Goal: Information Seeking & Learning: Check status

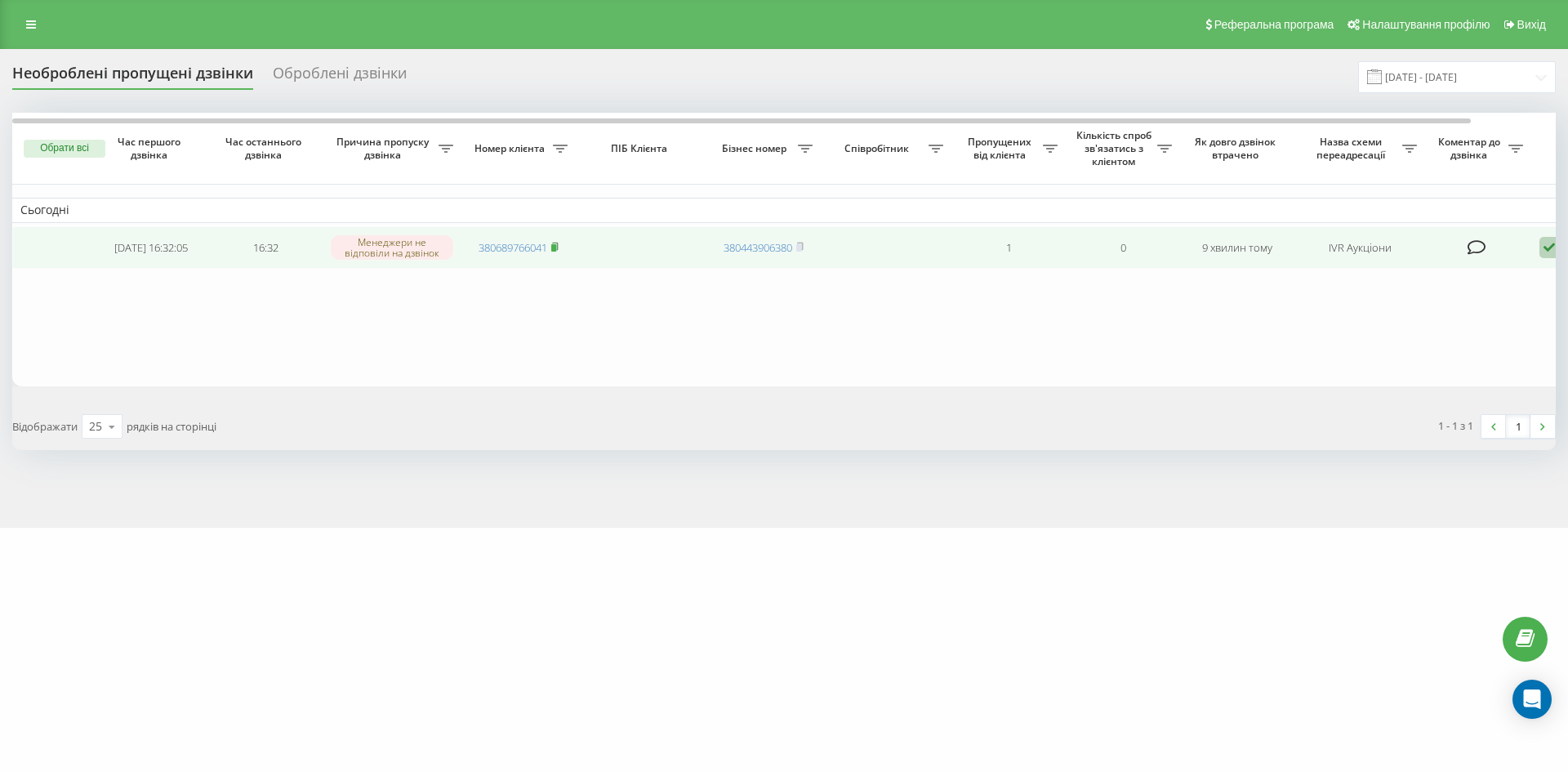
click at [559, 243] on icon at bounding box center [555, 246] width 7 height 10
click at [557, 243] on icon at bounding box center [555, 246] width 7 height 10
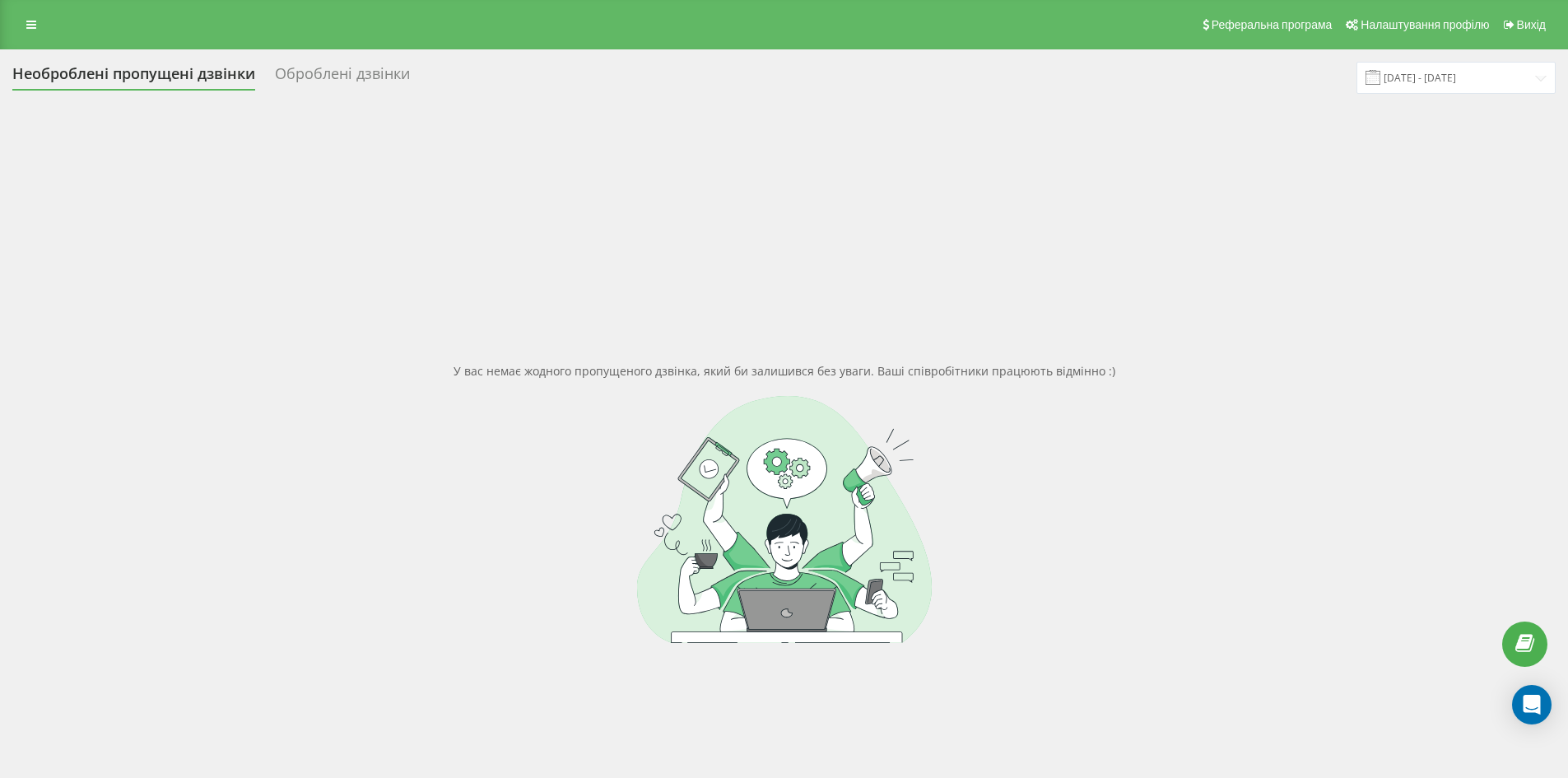
click at [34, 30] on link at bounding box center [31, 24] width 30 height 23
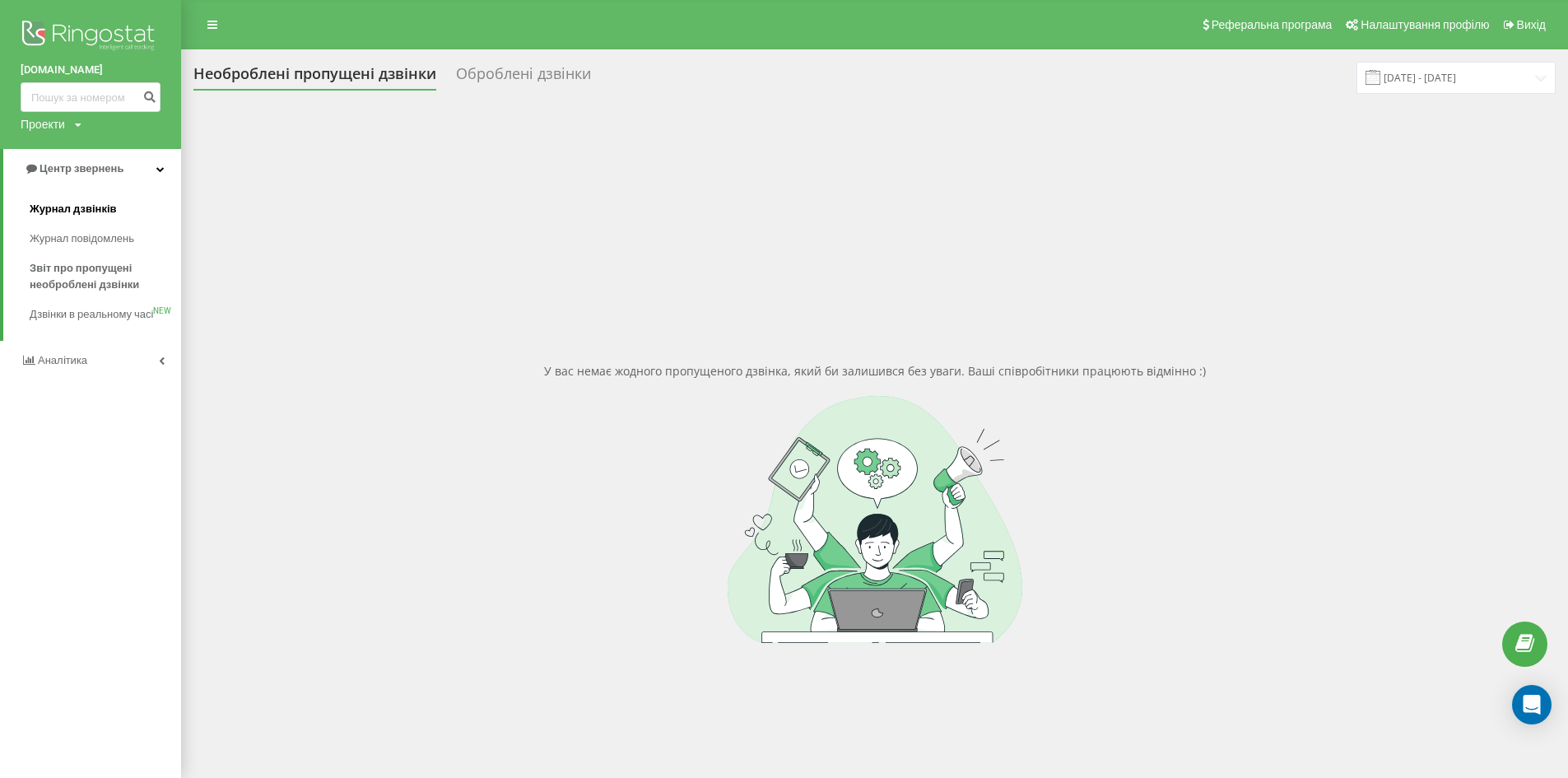
click at [108, 212] on span "Журнал дзвінків" at bounding box center [74, 209] width 87 height 16
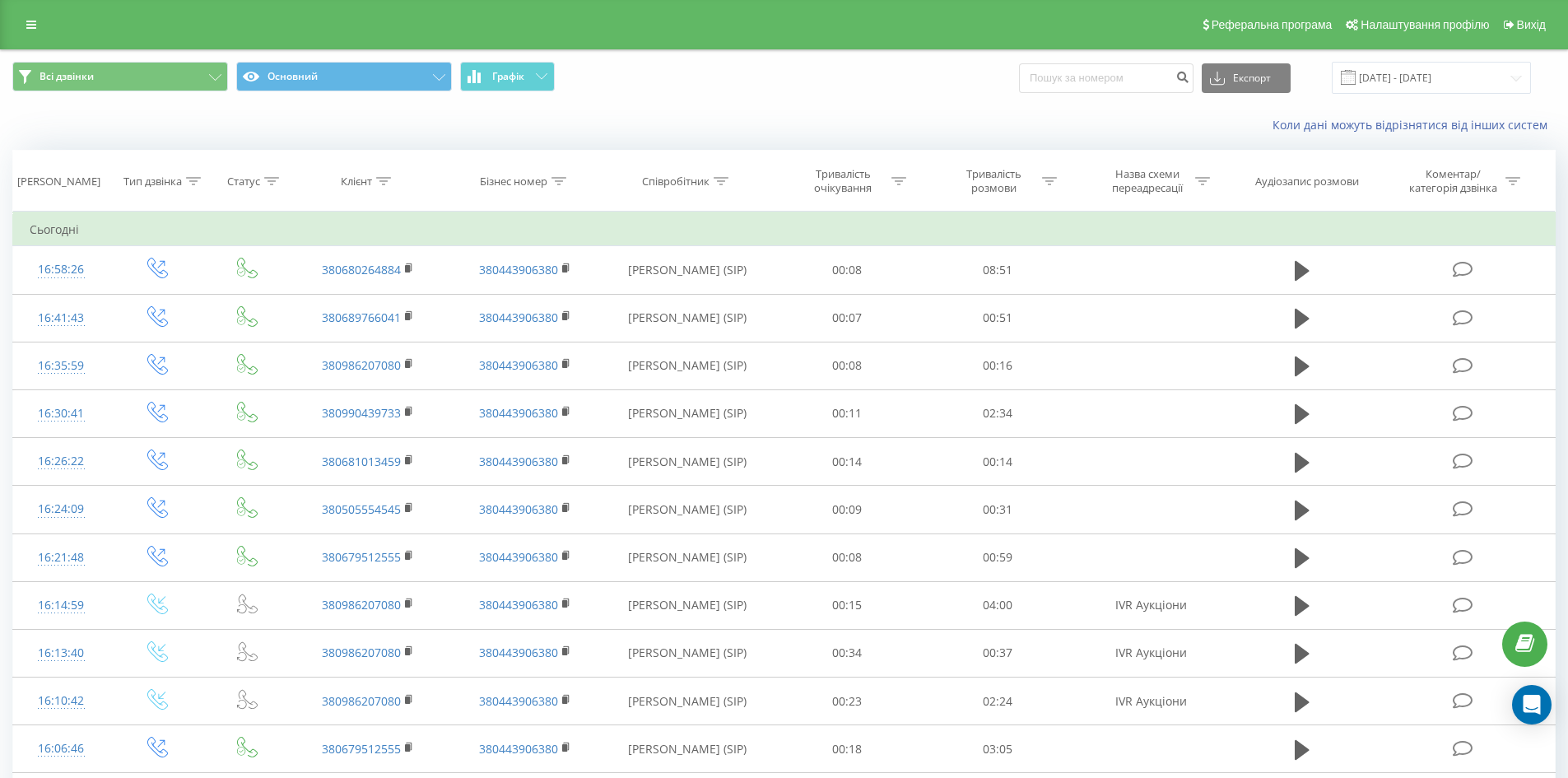
drag, startPoint x: 1066, startPoint y: 99, endPoint x: 1067, endPoint y: 91, distance: 8.1
click at [1066, 98] on div "Всі дзвінки Основний Графік Експорт .csv .xls .xlsx 19.07.2025 - 19.08.2025" at bounding box center [784, 77] width 1566 height 56
click at [1067, 91] on input at bounding box center [1106, 78] width 175 height 30
paste input "380680264884"
type input "380680264884"
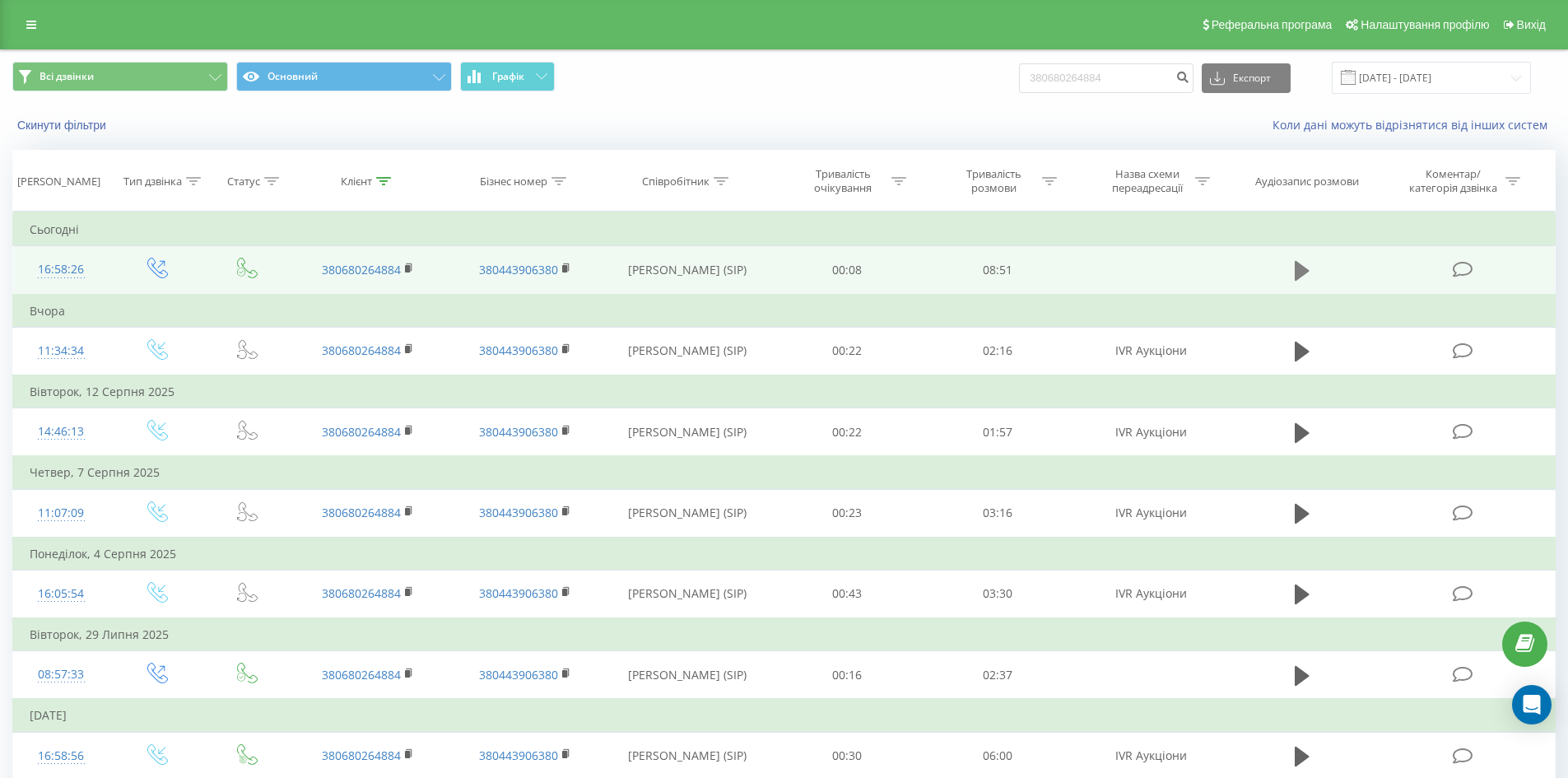
click at [1302, 268] on icon at bounding box center [1302, 271] width 15 height 20
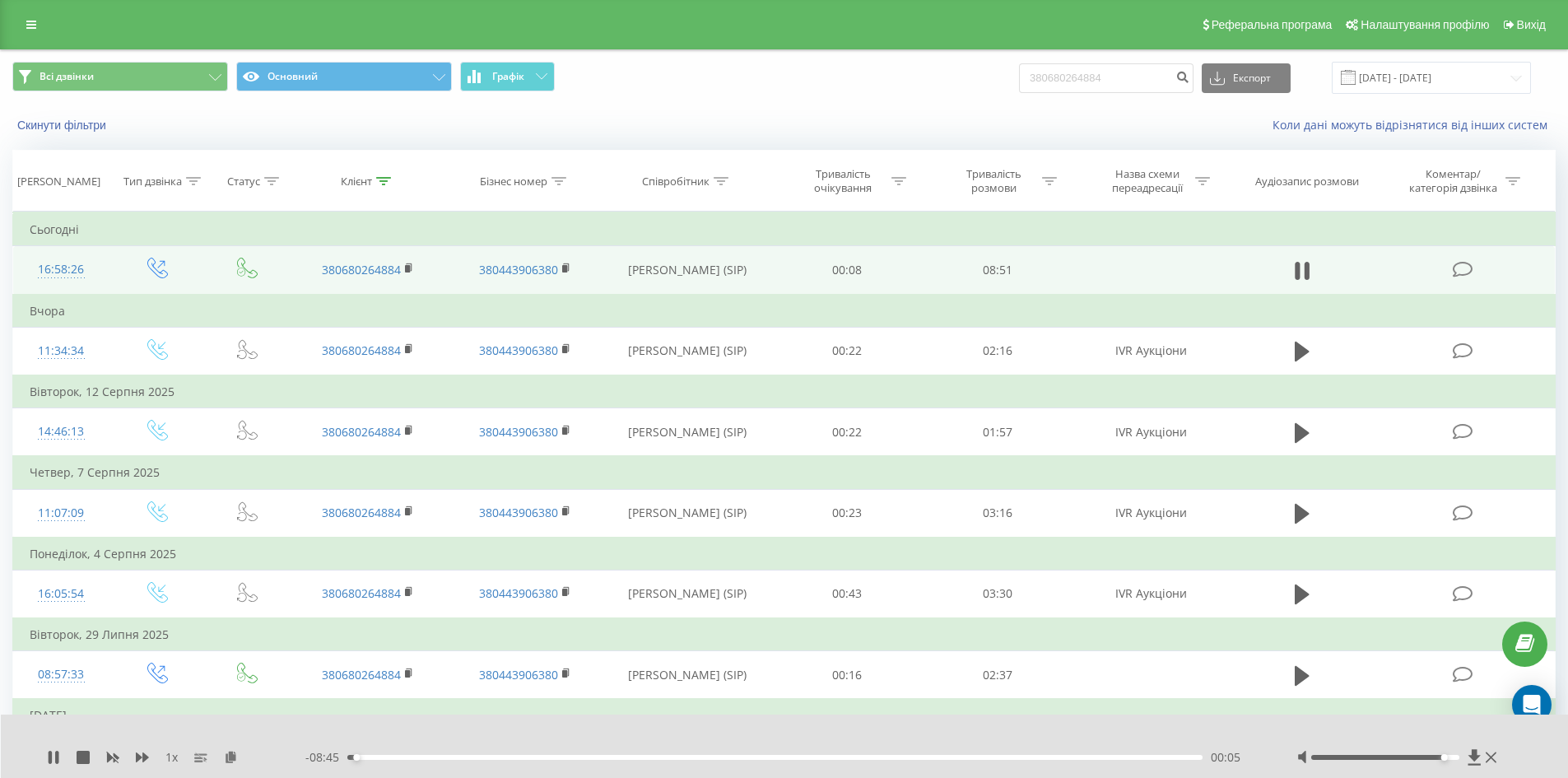
drag, startPoint x: 1382, startPoint y: 758, endPoint x: 1448, endPoint y: 761, distance: 66.1
click at [1448, 761] on div at bounding box center [1399, 757] width 204 height 16
drag, startPoint x: 1444, startPoint y: 762, endPoint x: 1457, endPoint y: 761, distance: 13.0
click at [1457, 761] on div at bounding box center [1399, 757] width 204 height 16
drag, startPoint x: 1442, startPoint y: 756, endPoint x: 1473, endPoint y: 756, distance: 31.0
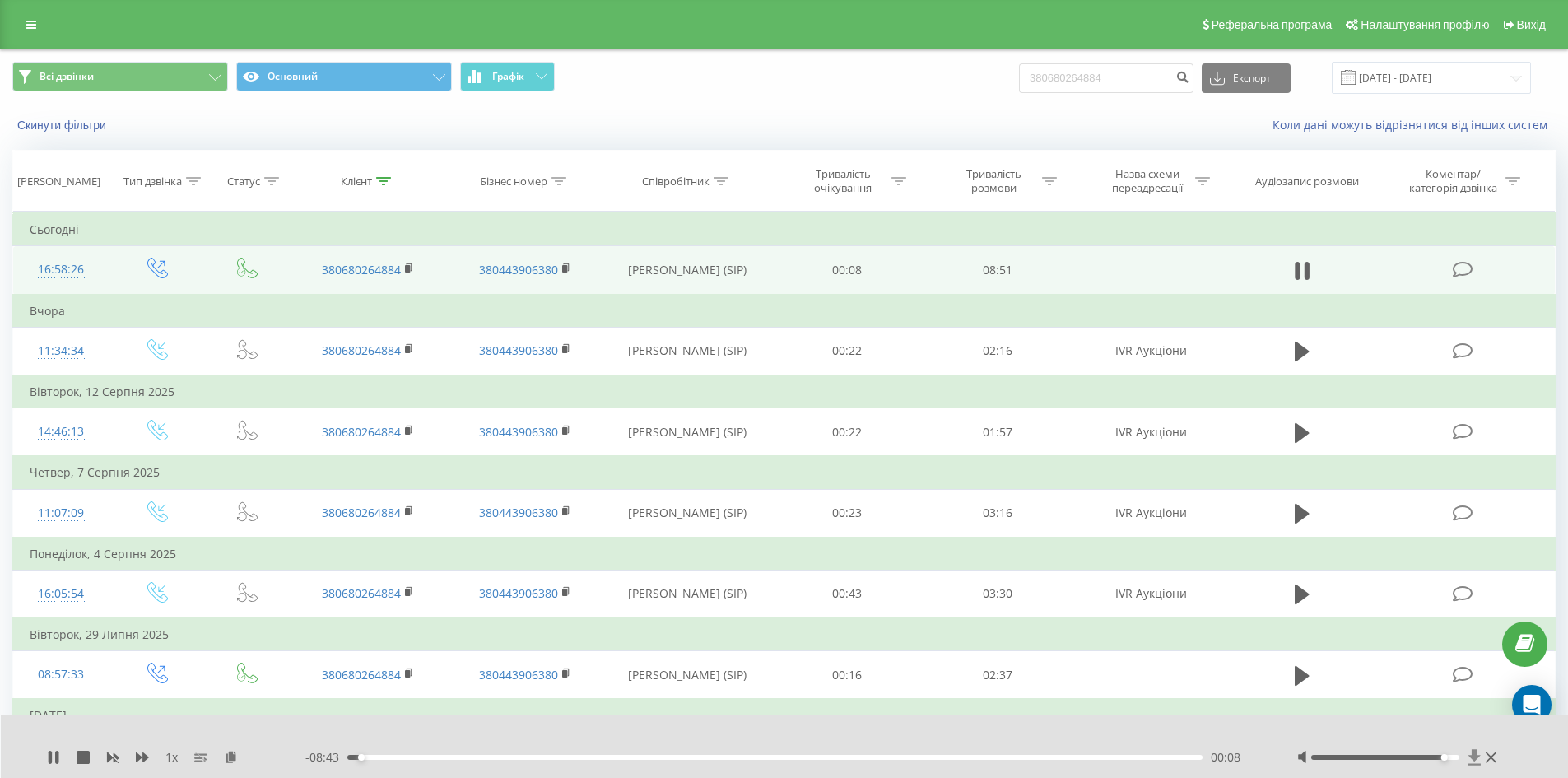
click at [1473, 756] on div at bounding box center [1399, 757] width 204 height 16
click at [1300, 278] on icon at bounding box center [1302, 270] width 15 height 23
click at [56, 753] on icon at bounding box center [54, 757] width 13 height 13
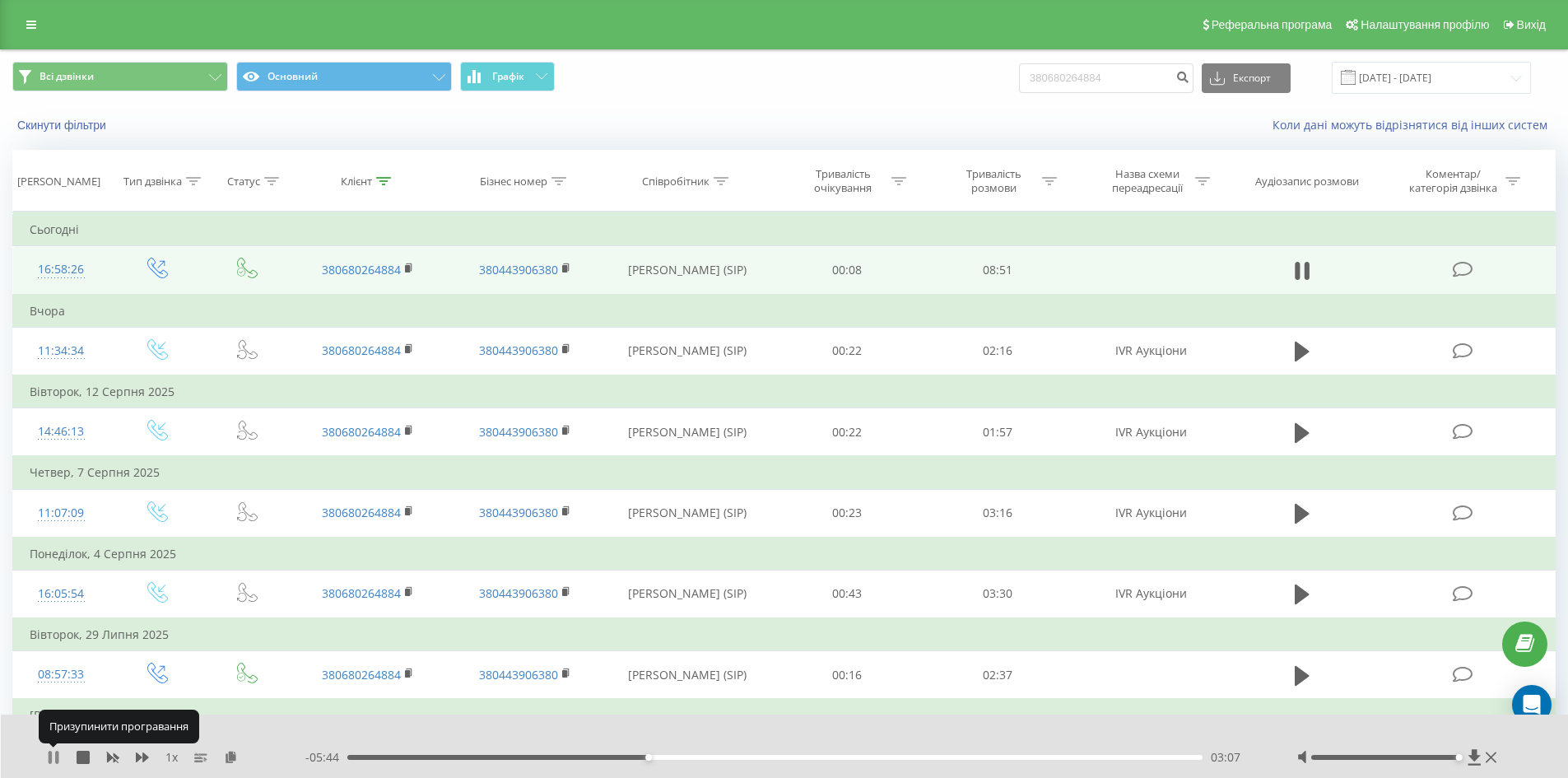
click at [55, 756] on icon at bounding box center [54, 757] width 13 height 13
click at [639, 756] on div "03:02" at bounding box center [775, 757] width 856 height 5
click at [56, 757] on icon at bounding box center [53, 757] width 10 height 13
click at [620, 756] on div "02:50" at bounding box center [775, 757] width 856 height 5
click at [47, 755] on icon at bounding box center [54, 757] width 13 height 13
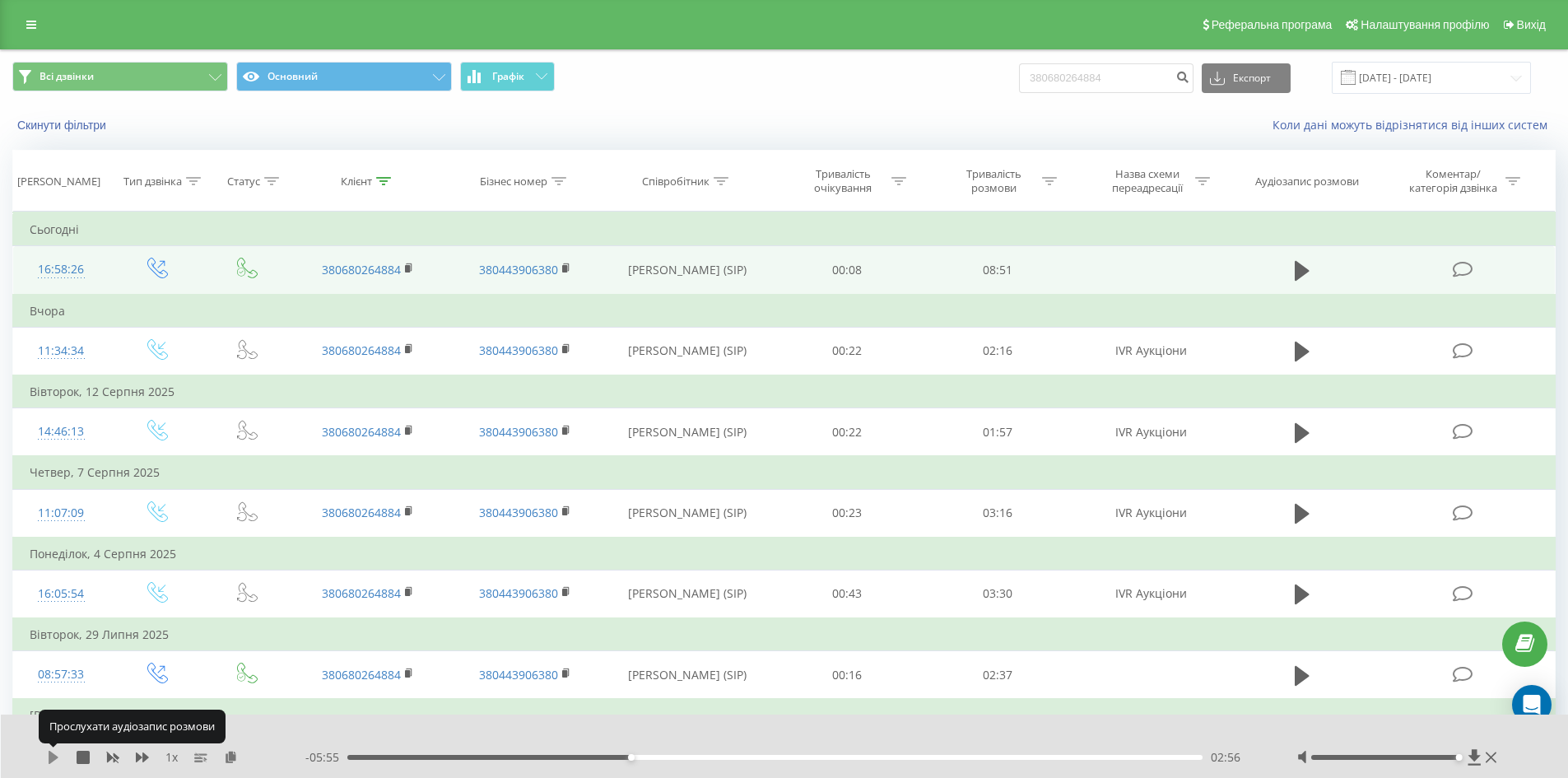
click at [55, 756] on icon at bounding box center [53, 757] width 10 height 13
click at [55, 756] on icon at bounding box center [54, 757] width 13 height 13
click at [47, 756] on icon at bounding box center [54, 757] width 13 height 13
click at [56, 756] on icon at bounding box center [57, 757] width 4 height 13
click at [52, 754] on icon at bounding box center [53, 757] width 10 height 13
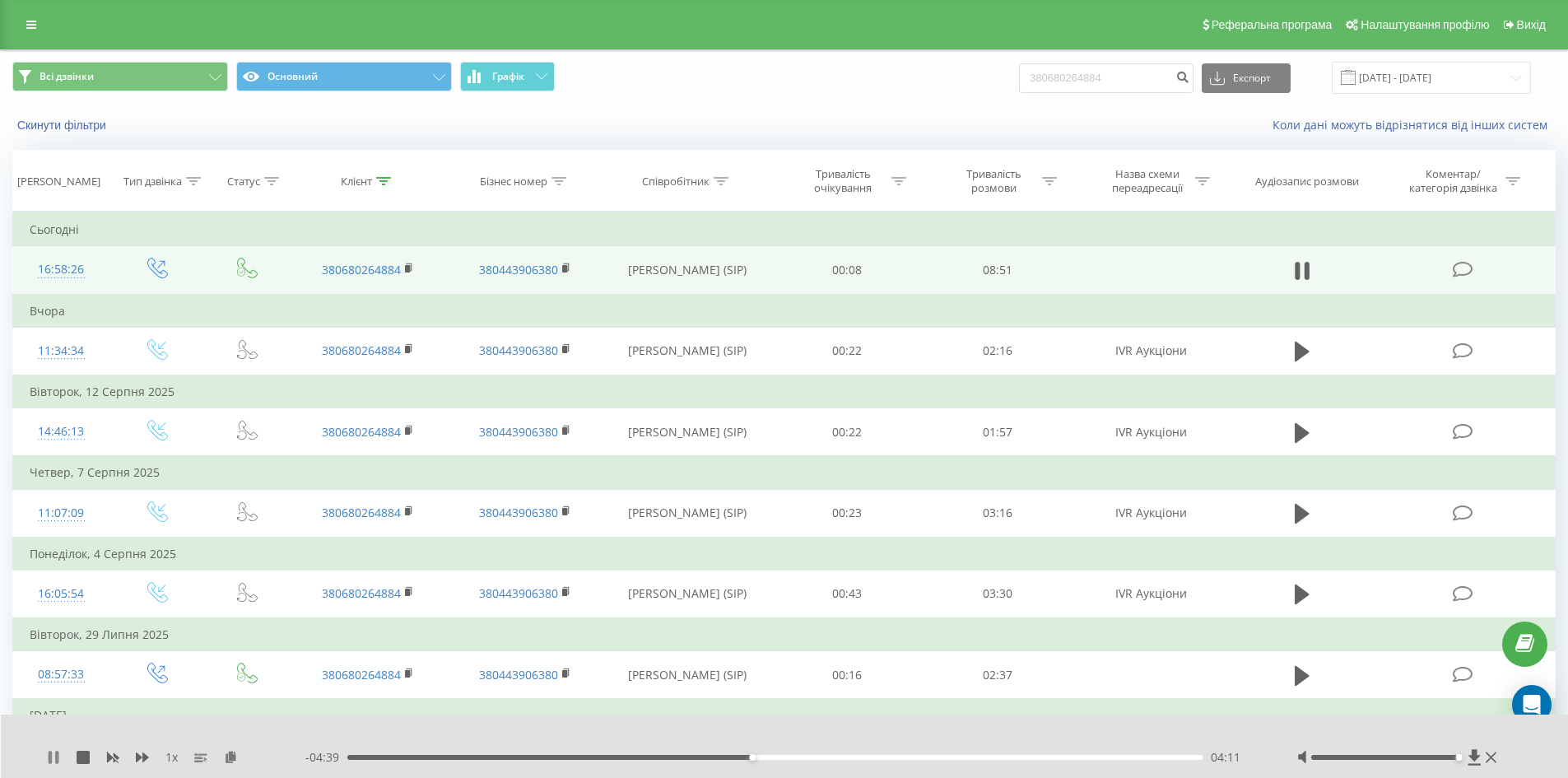
click at [53, 752] on icon at bounding box center [54, 757] width 13 height 13
click at [53, 751] on icon at bounding box center [54, 757] width 13 height 13
click at [52, 749] on div "1 x" at bounding box center [176, 757] width 258 height 16
click at [55, 755] on icon at bounding box center [54, 757] width 13 height 13
click at [34, 35] on link at bounding box center [31, 24] width 30 height 23
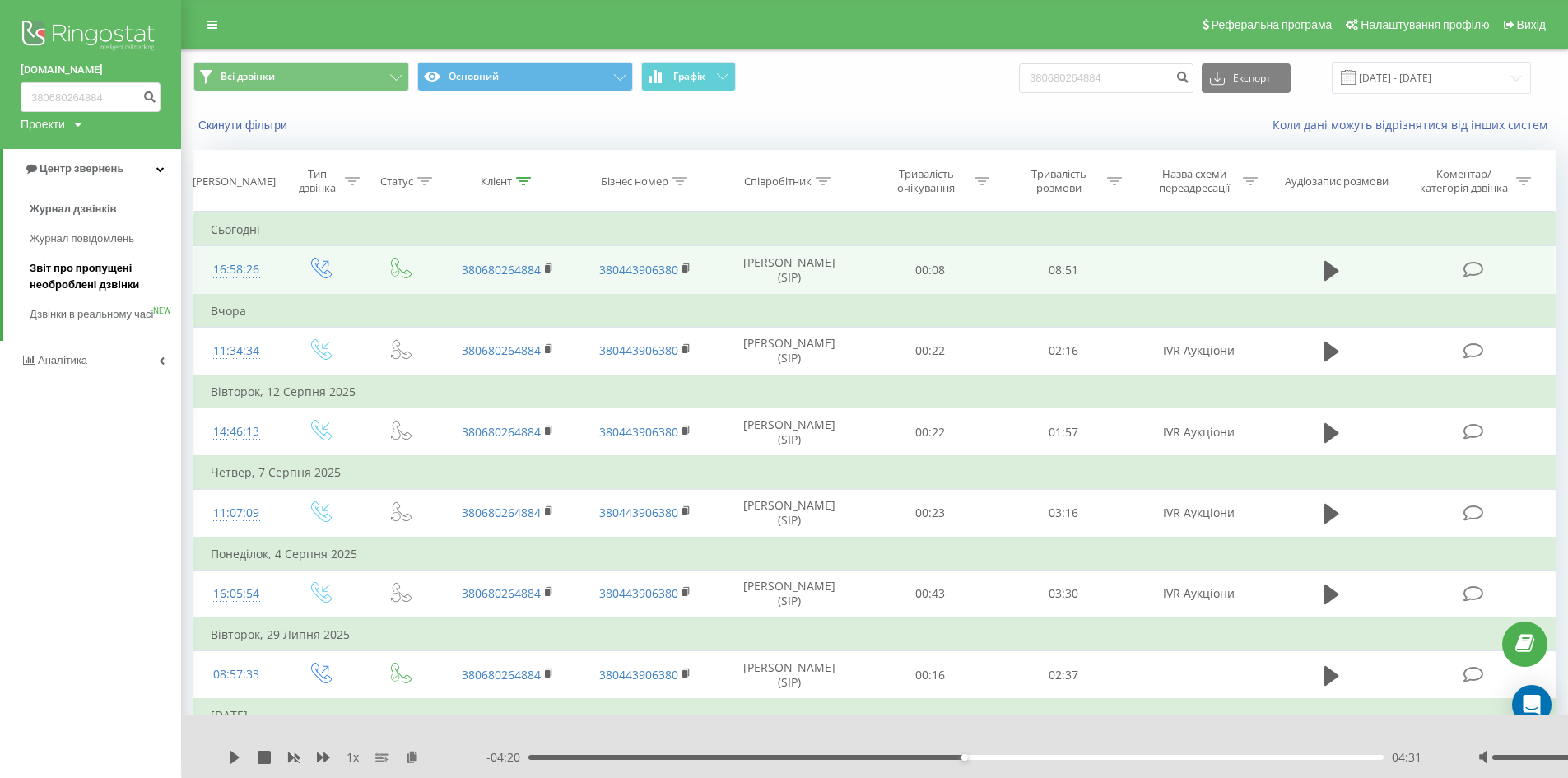
click at [85, 272] on span "Звіт про пропущені необроблені дзвінки" at bounding box center [101, 277] width 143 height 33
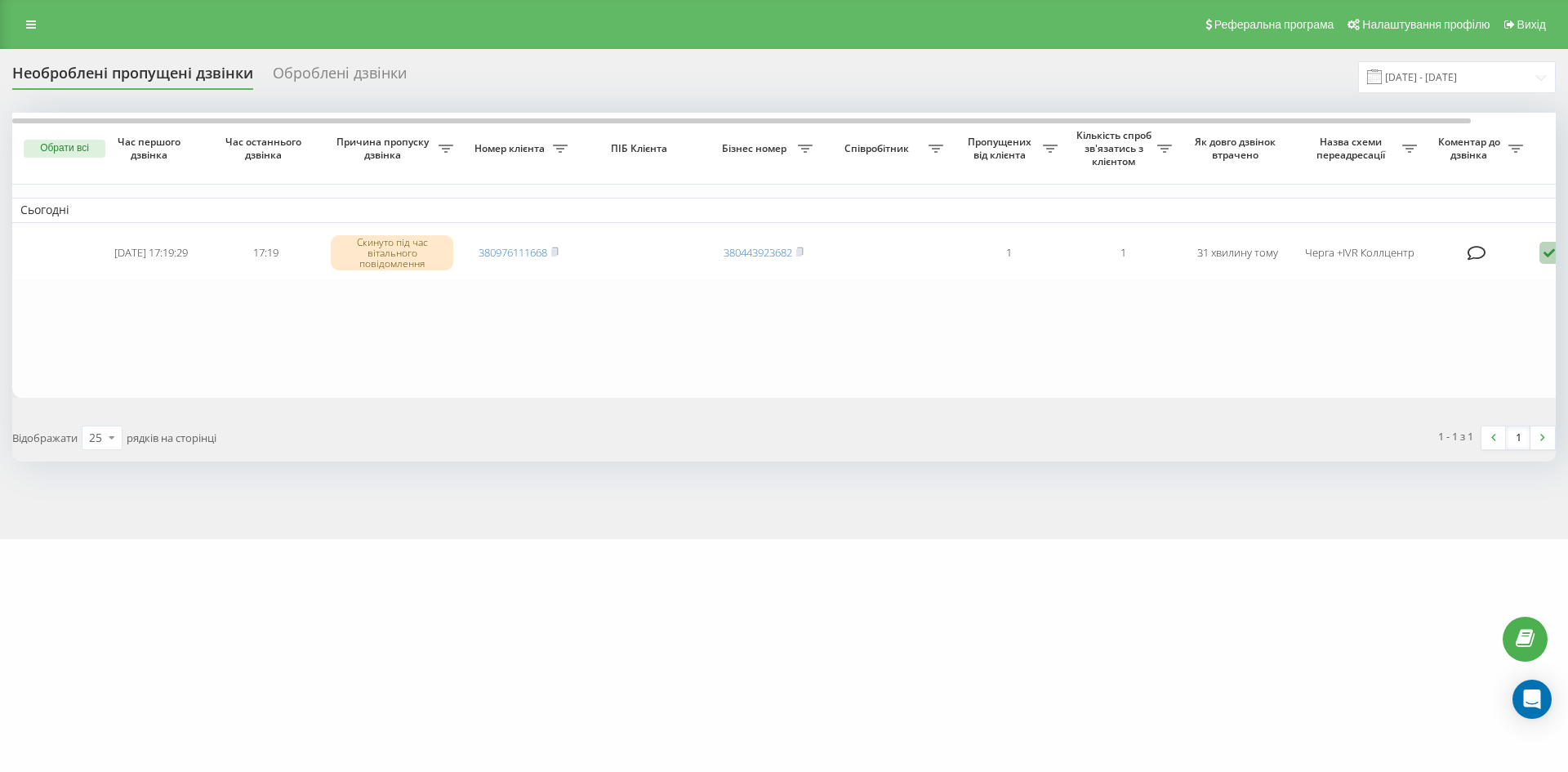
click at [366, 75] on div "Оброблені дзвінки" at bounding box center [339, 77] width 134 height 25
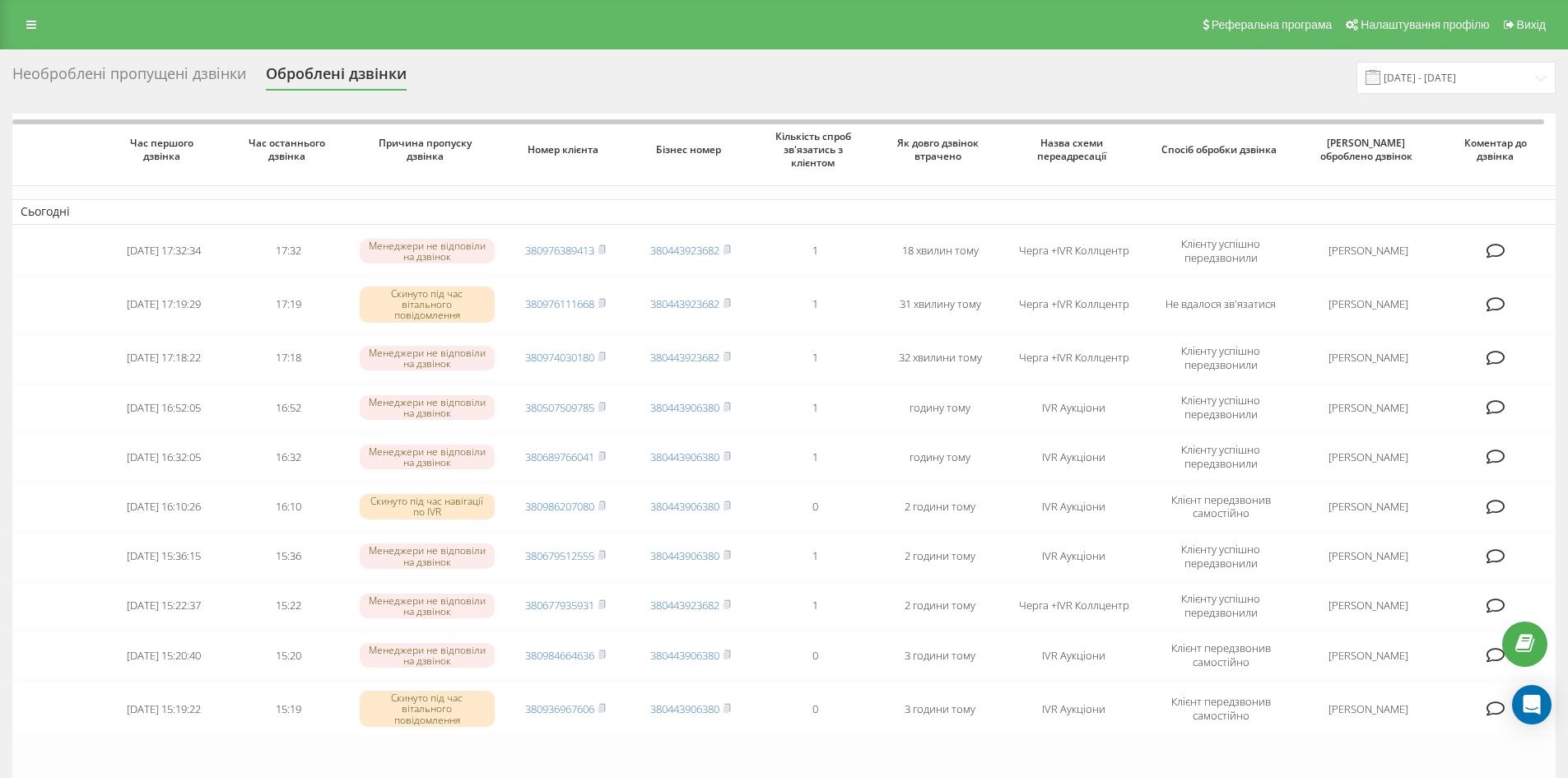
click at [172, 70] on div "Необроблені пропущені дзвінки" at bounding box center [129, 77] width 234 height 25
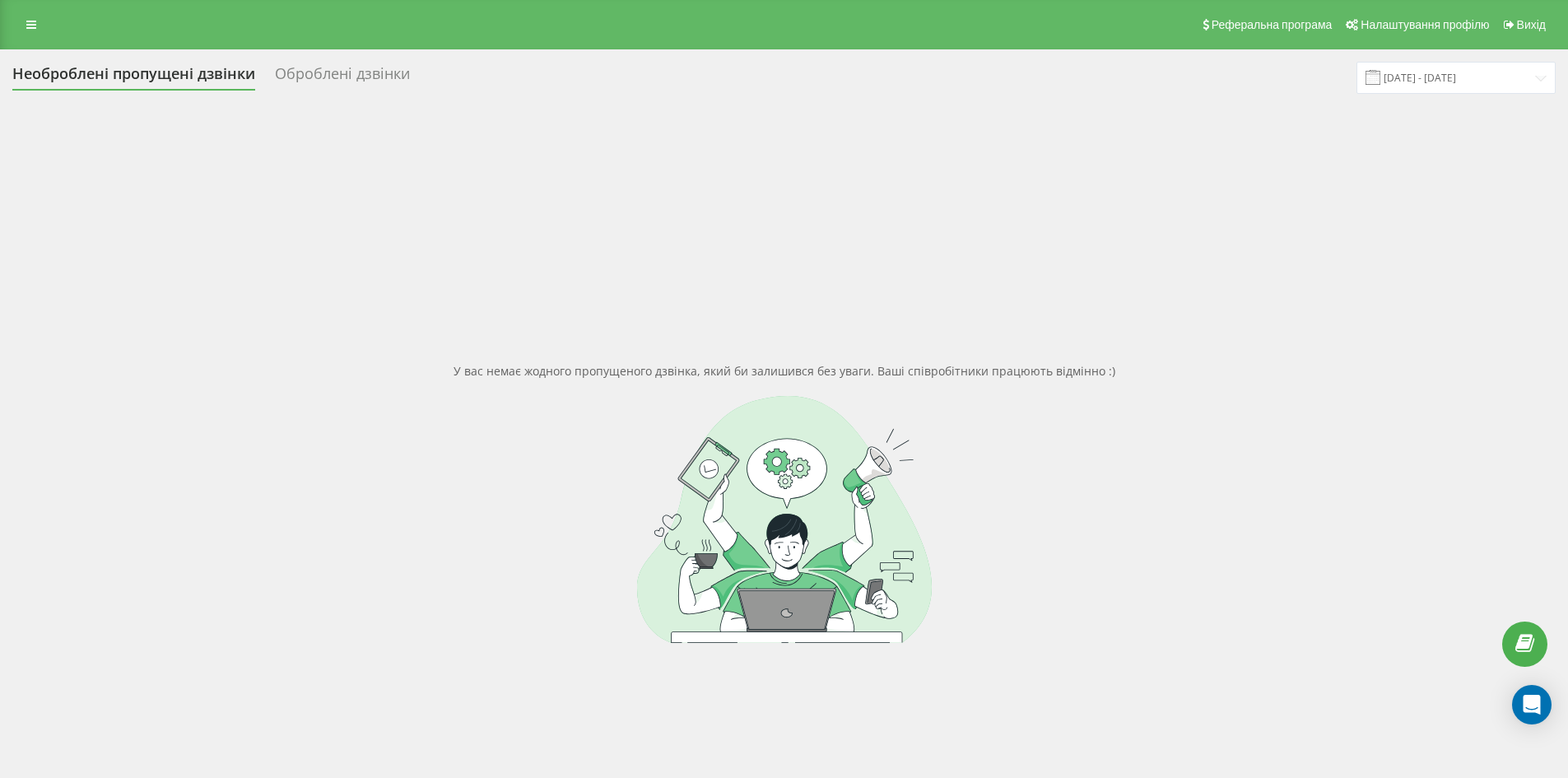
drag, startPoint x: 782, startPoint y: 482, endPoint x: 731, endPoint y: 429, distance: 73.6
click at [731, 429] on div at bounding box center [784, 519] width 1543 height 247
drag, startPoint x: 698, startPoint y: 460, endPoint x: 663, endPoint y: 412, distance: 59.4
click at [663, 412] on div at bounding box center [784, 519] width 1543 height 247
drag, startPoint x: 746, startPoint y: 467, endPoint x: 684, endPoint y: 393, distance: 96.5
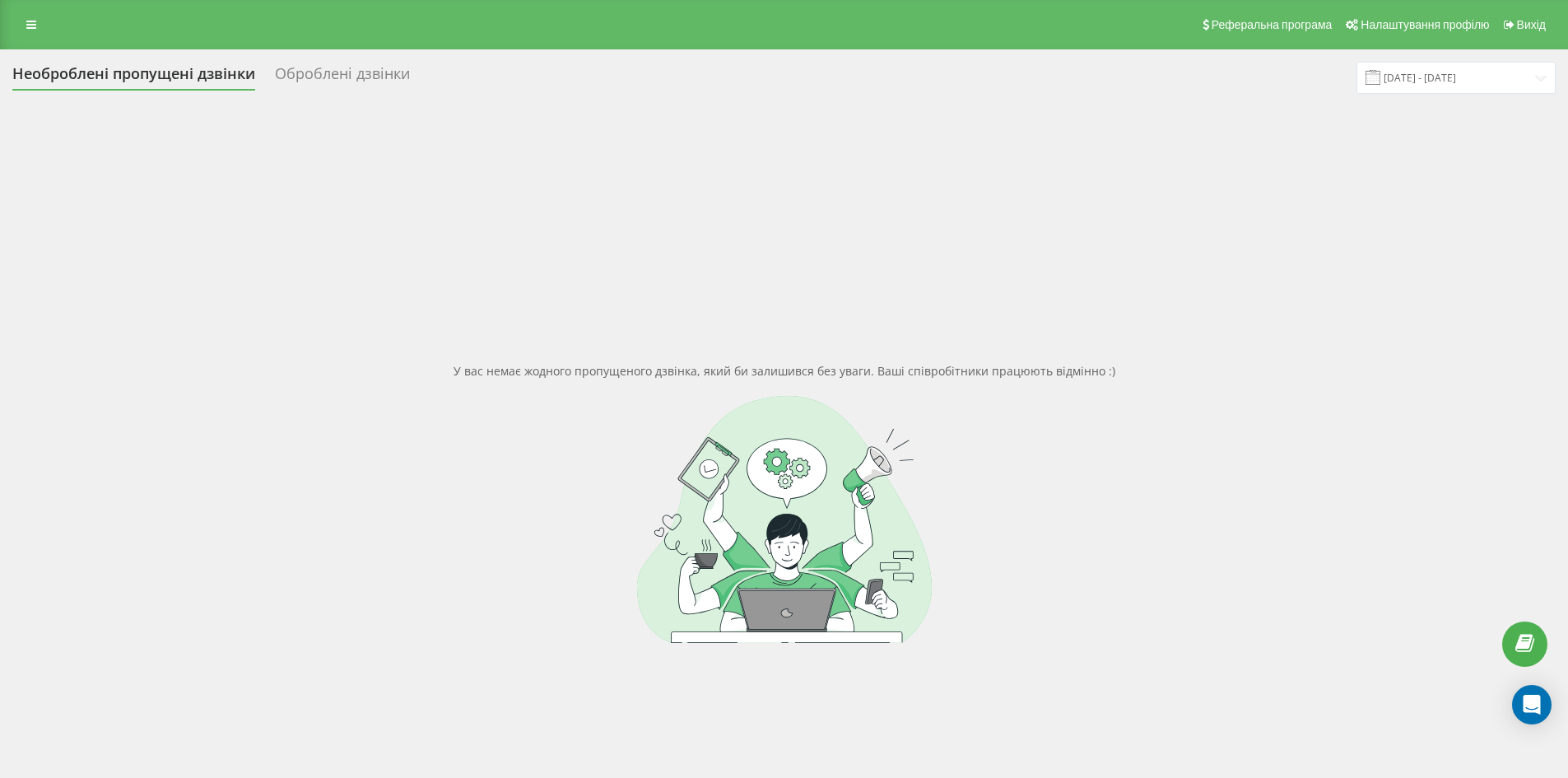
click at [684, 393] on div "У вас немає жодного пропущеного дзвінка, який би залишився без уваги. Ваші спів…" at bounding box center [784, 502] width 1543 height 778
click at [362, 61] on div "Необроблені пропущені дзвінки Оброблені дзвінки 19.07.2025 - 19.08.2025 У вас н…" at bounding box center [784, 476] width 1568 height 854
click at [365, 72] on div "Оброблені дзвінки" at bounding box center [342, 77] width 135 height 25
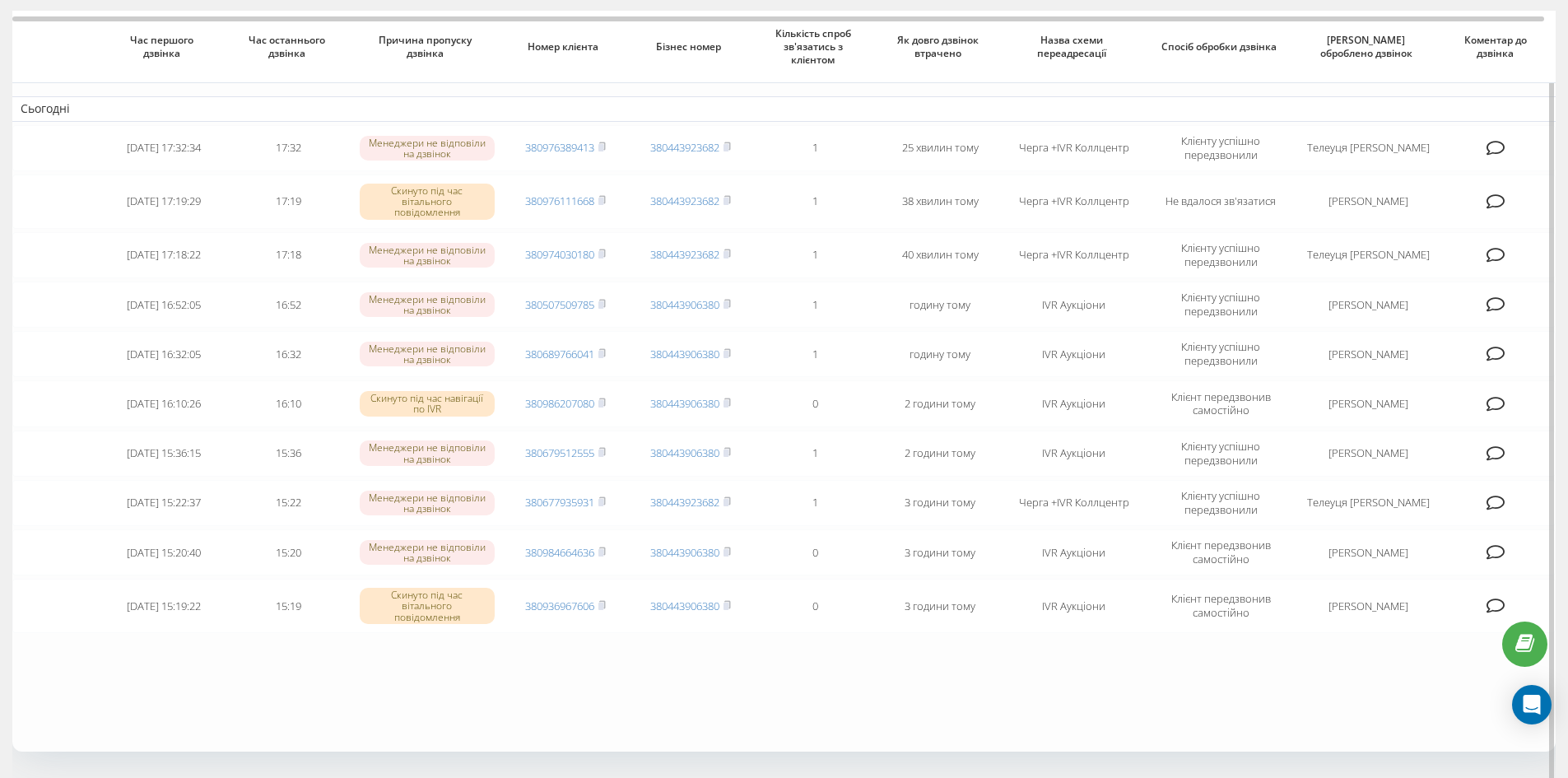
scroll to position [200, 0]
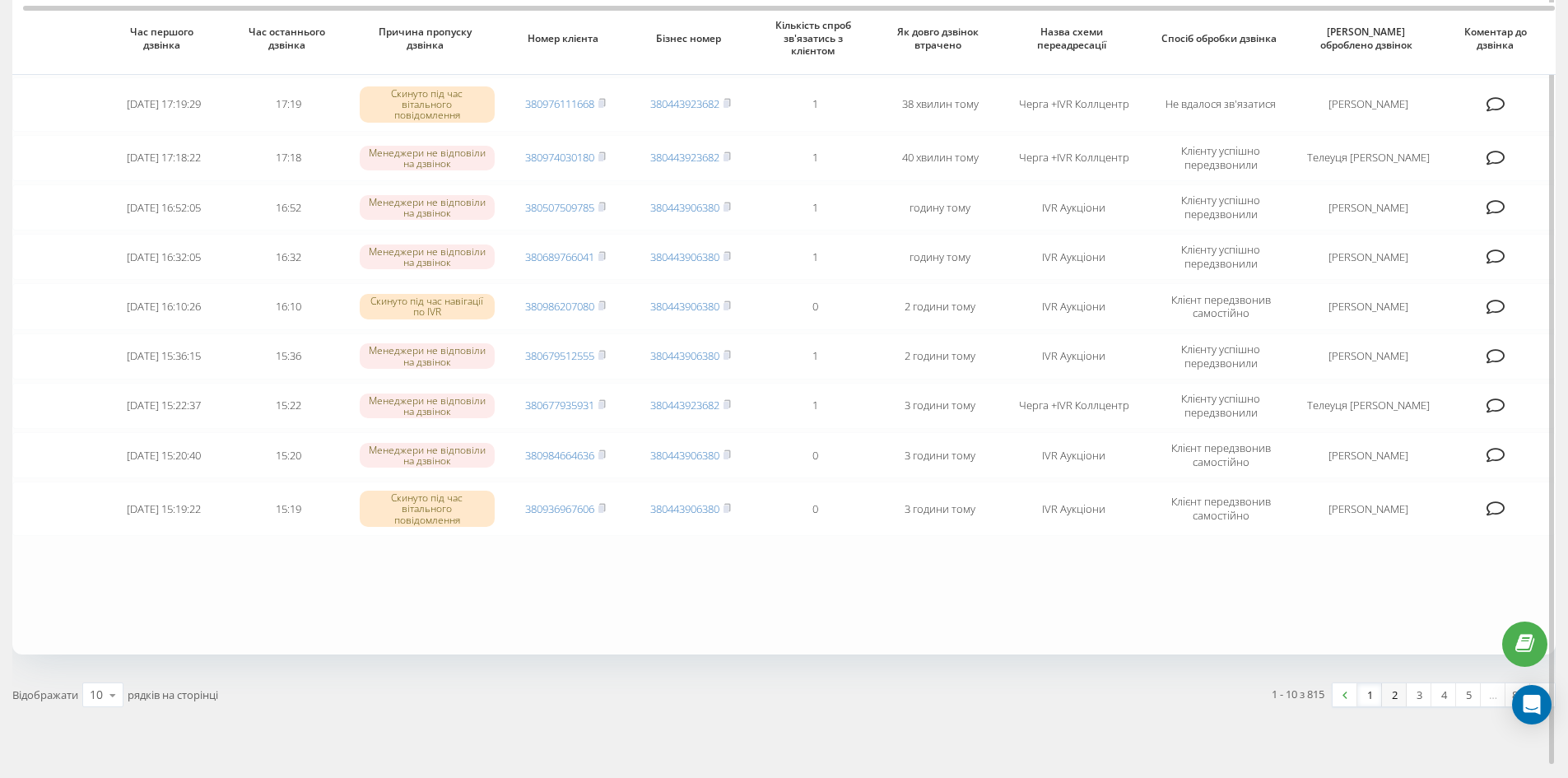
click at [1391, 683] on link "2" at bounding box center [1393, 694] width 25 height 23
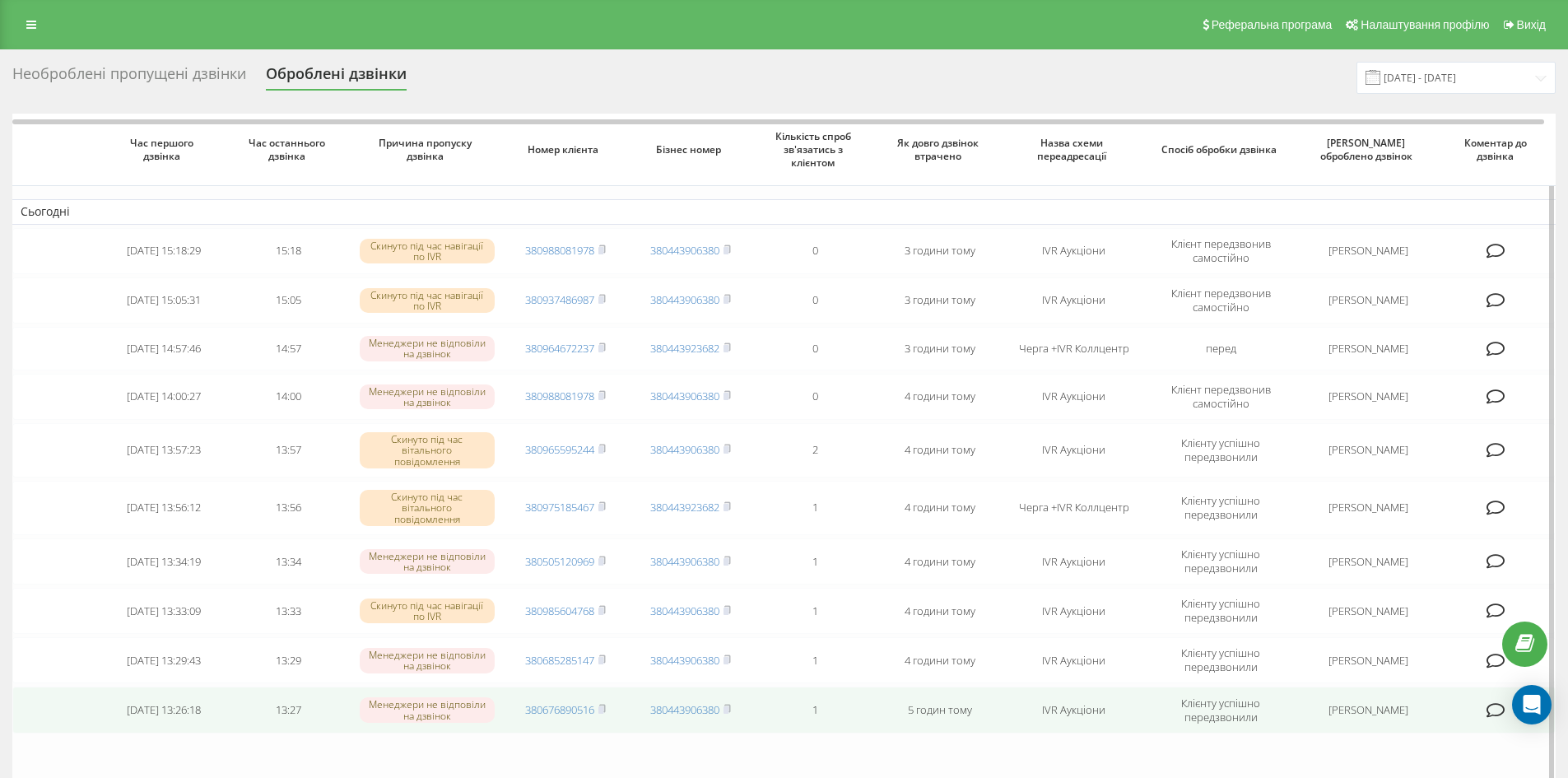
scroll to position [165, 0]
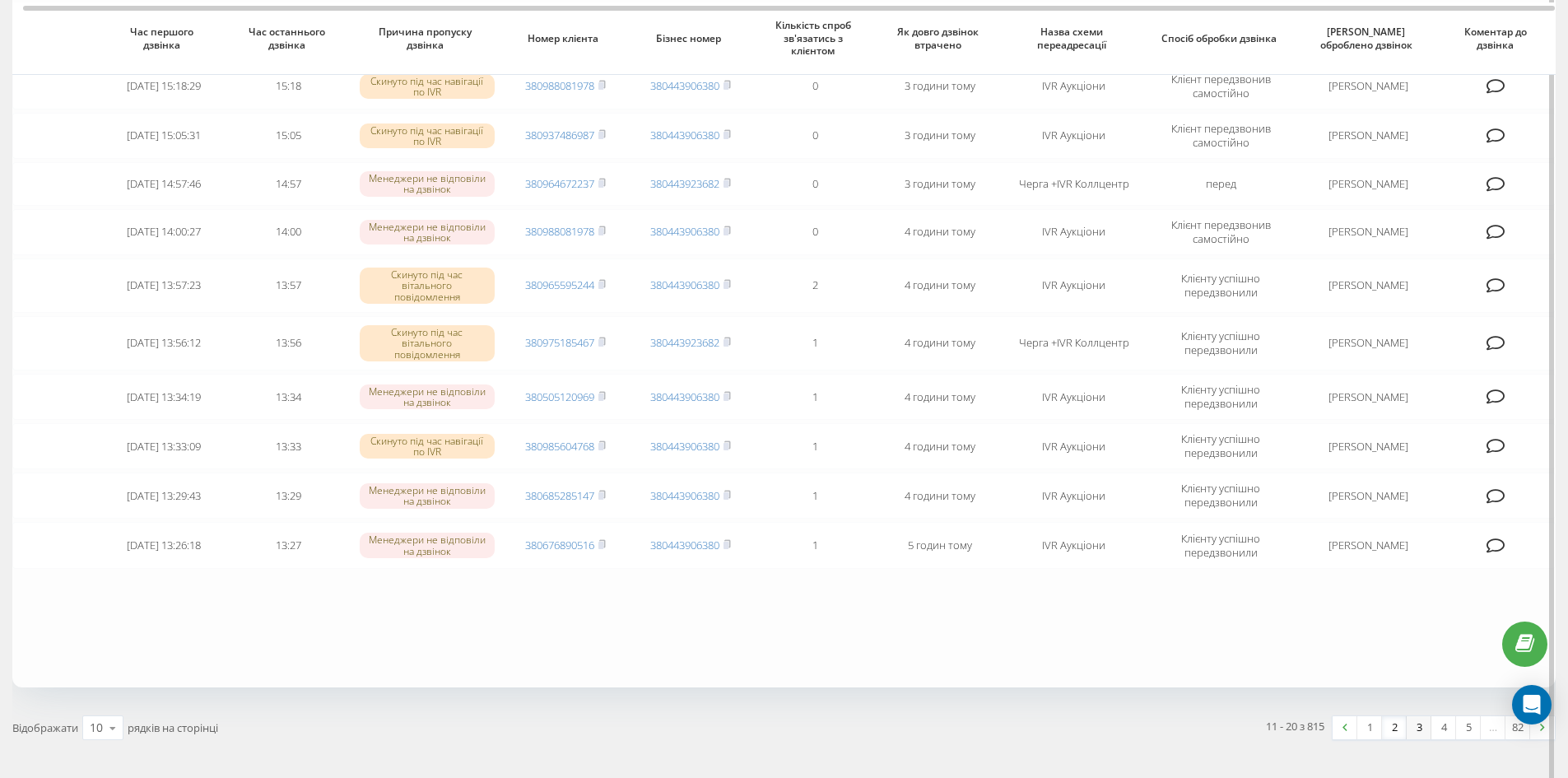
click at [1415, 716] on link "3" at bounding box center [1418, 727] width 25 height 23
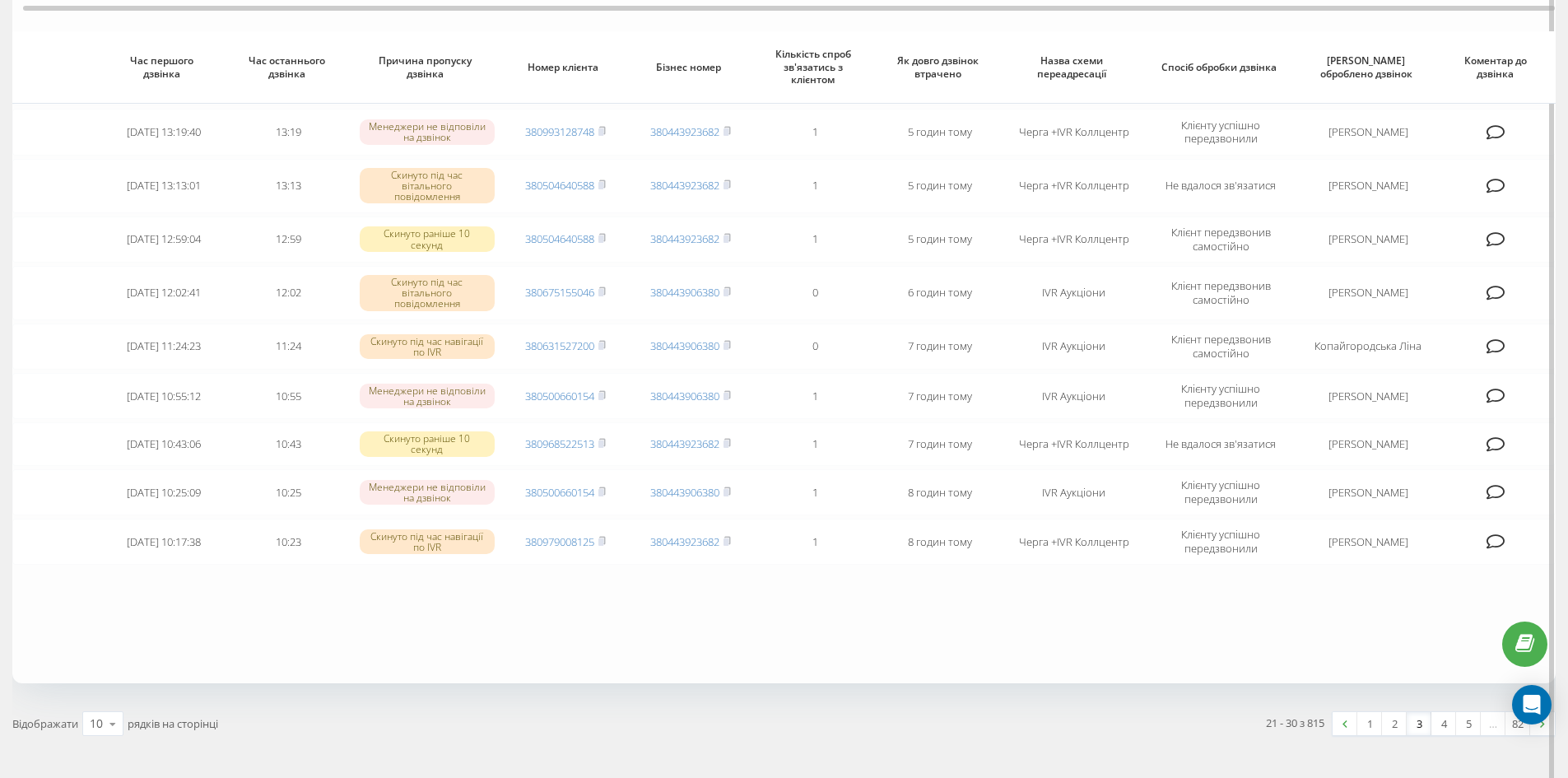
scroll to position [195, 0]
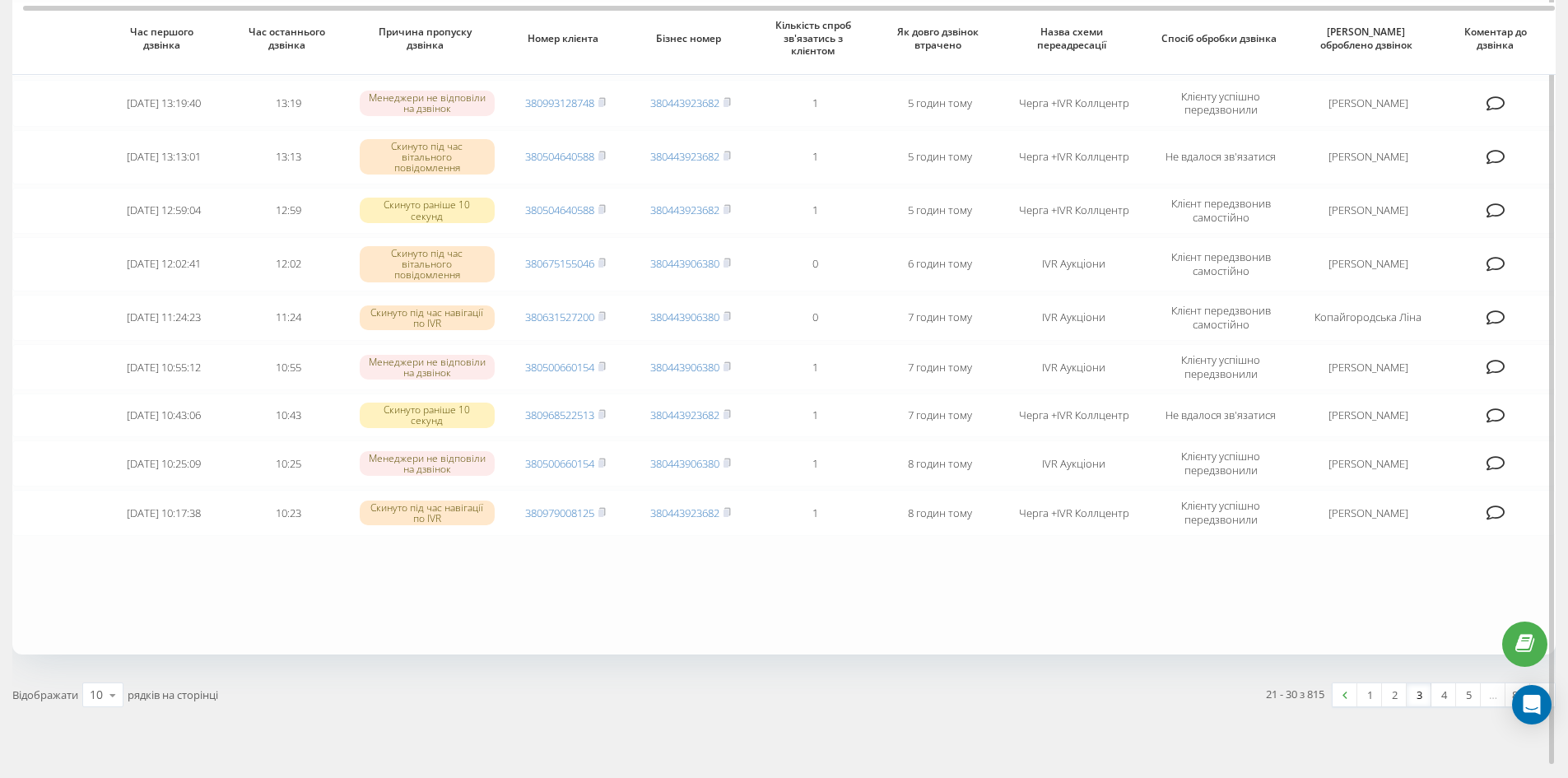
click at [1372, 689] on div "21 - 30 з 815 1 2 3 4 5 … 82" at bounding box center [1175, 694] width 783 height 47
click at [1369, 683] on link "1" at bounding box center [1369, 694] width 25 height 23
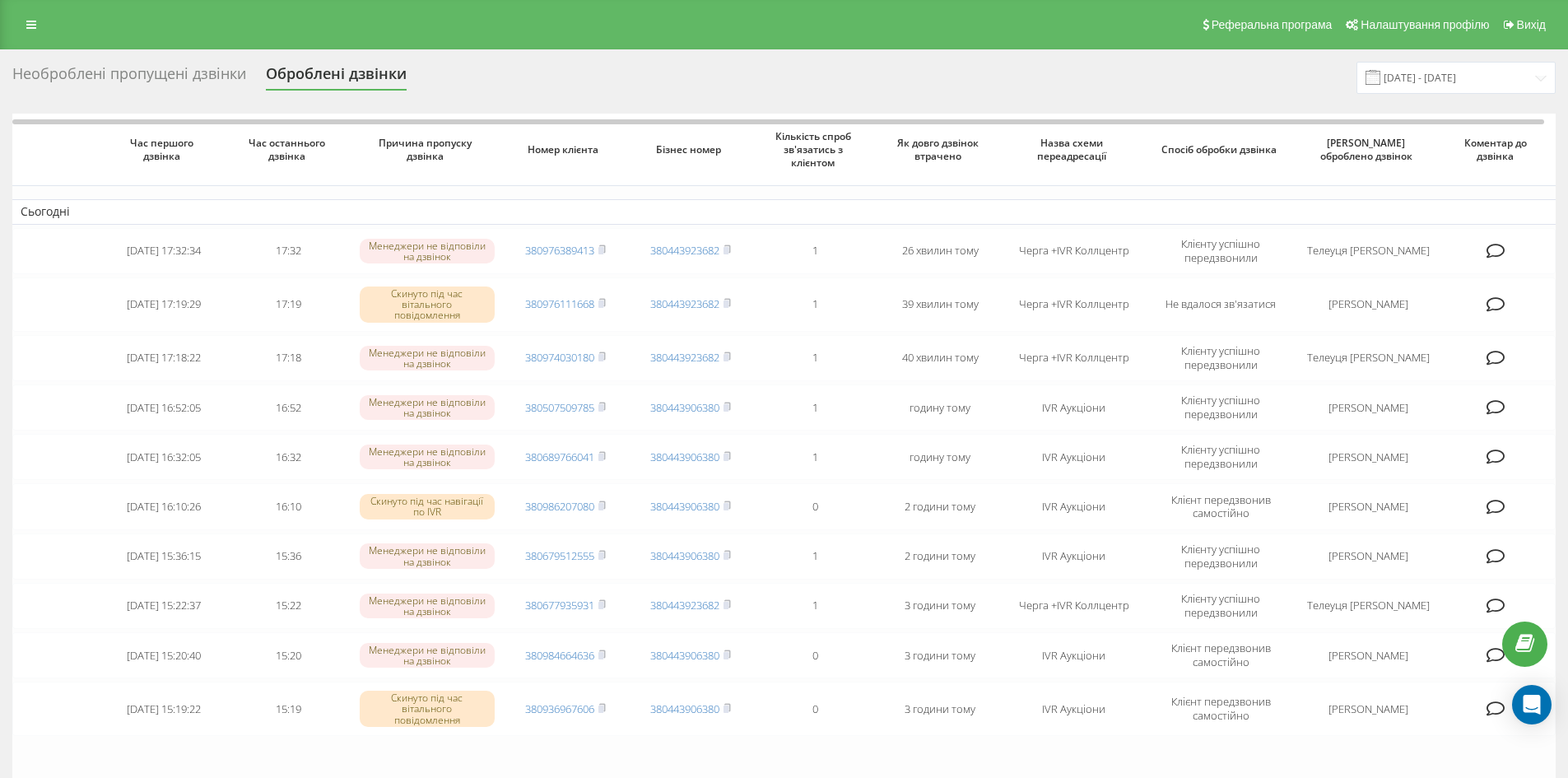
click at [108, 67] on div "Необроблені пропущені дзвінки" at bounding box center [129, 77] width 234 height 25
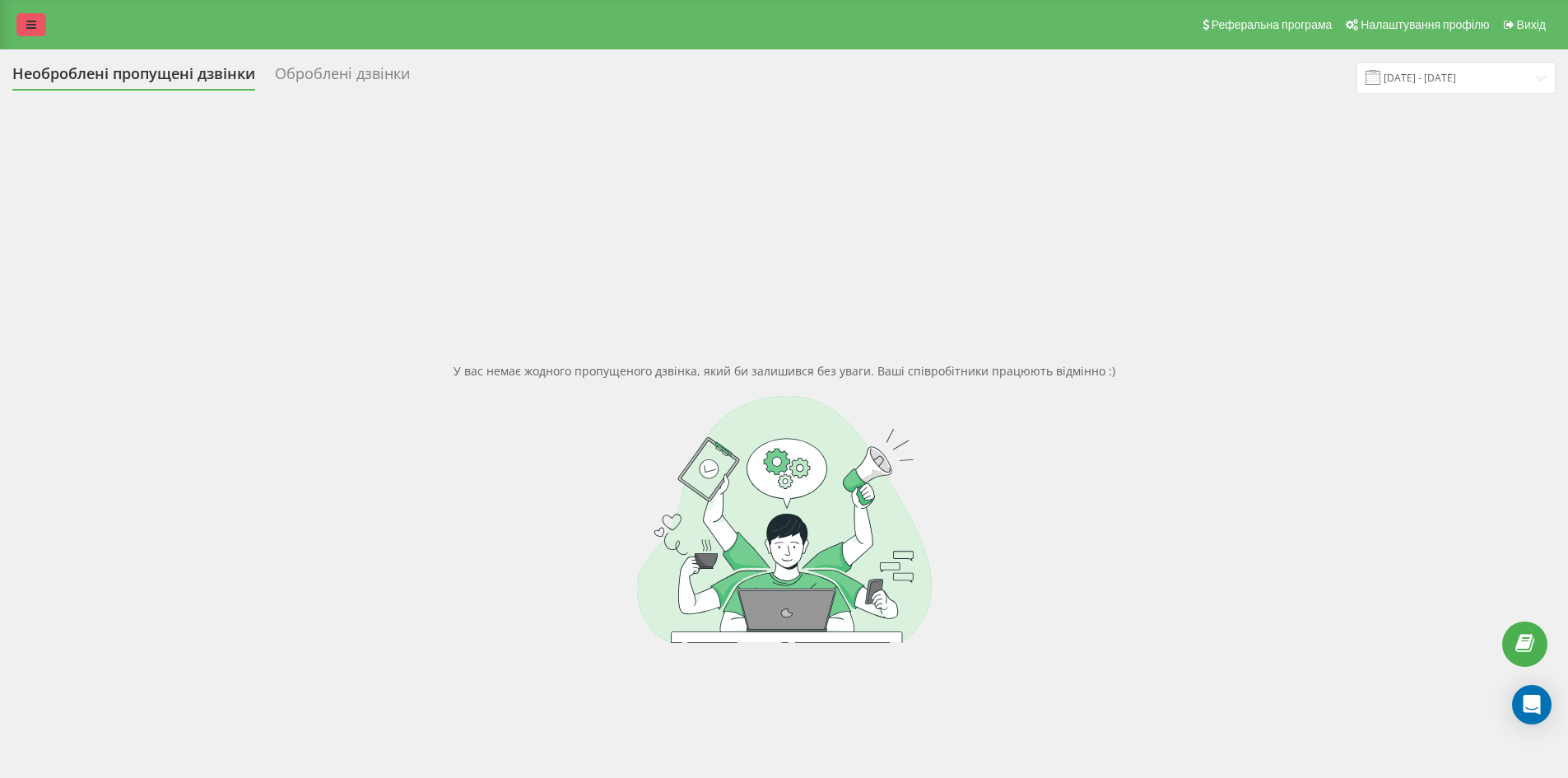
click at [23, 28] on link at bounding box center [31, 24] width 30 height 23
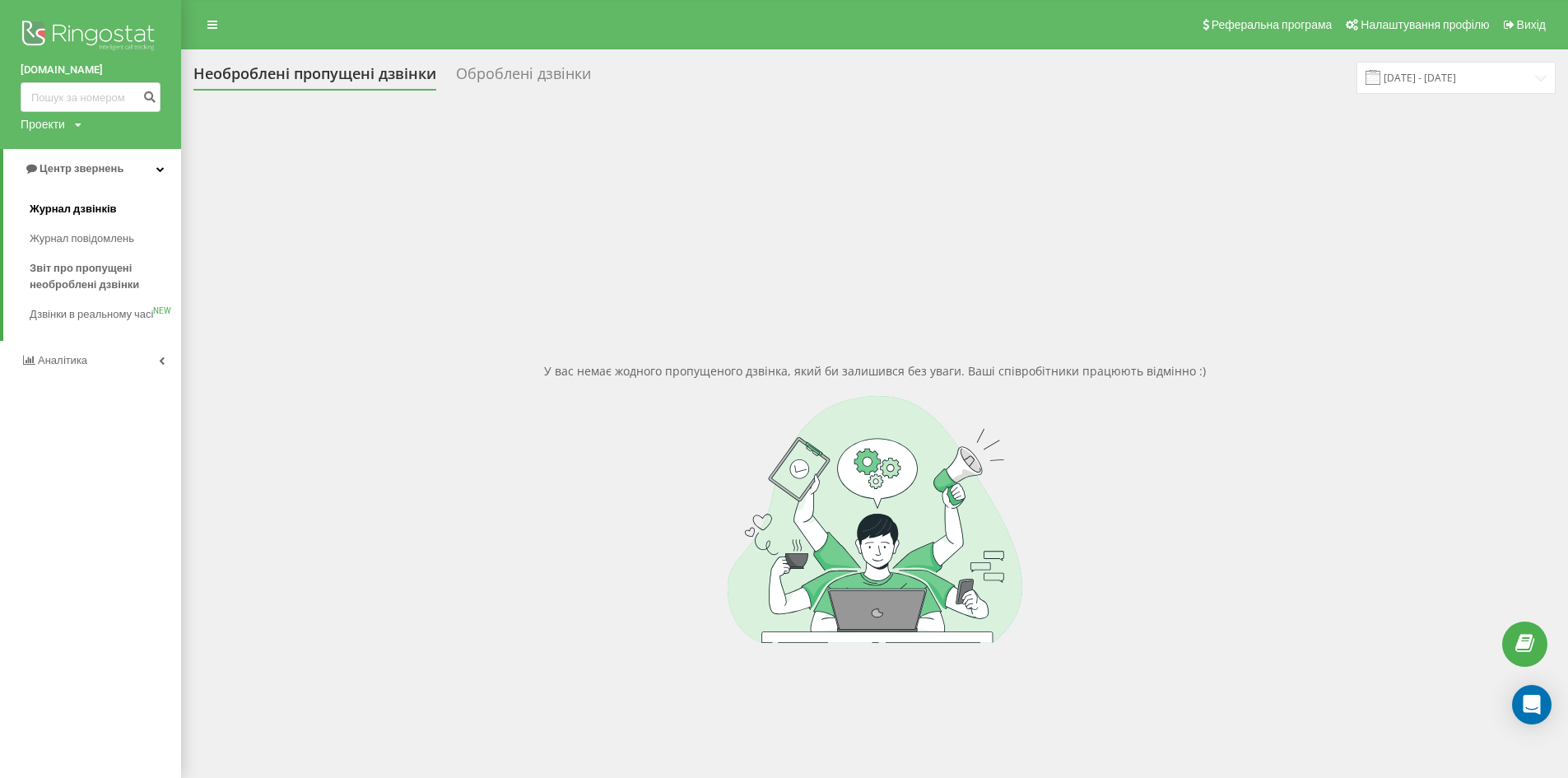
click at [106, 215] on span "Журнал дзвінків" at bounding box center [74, 209] width 87 height 16
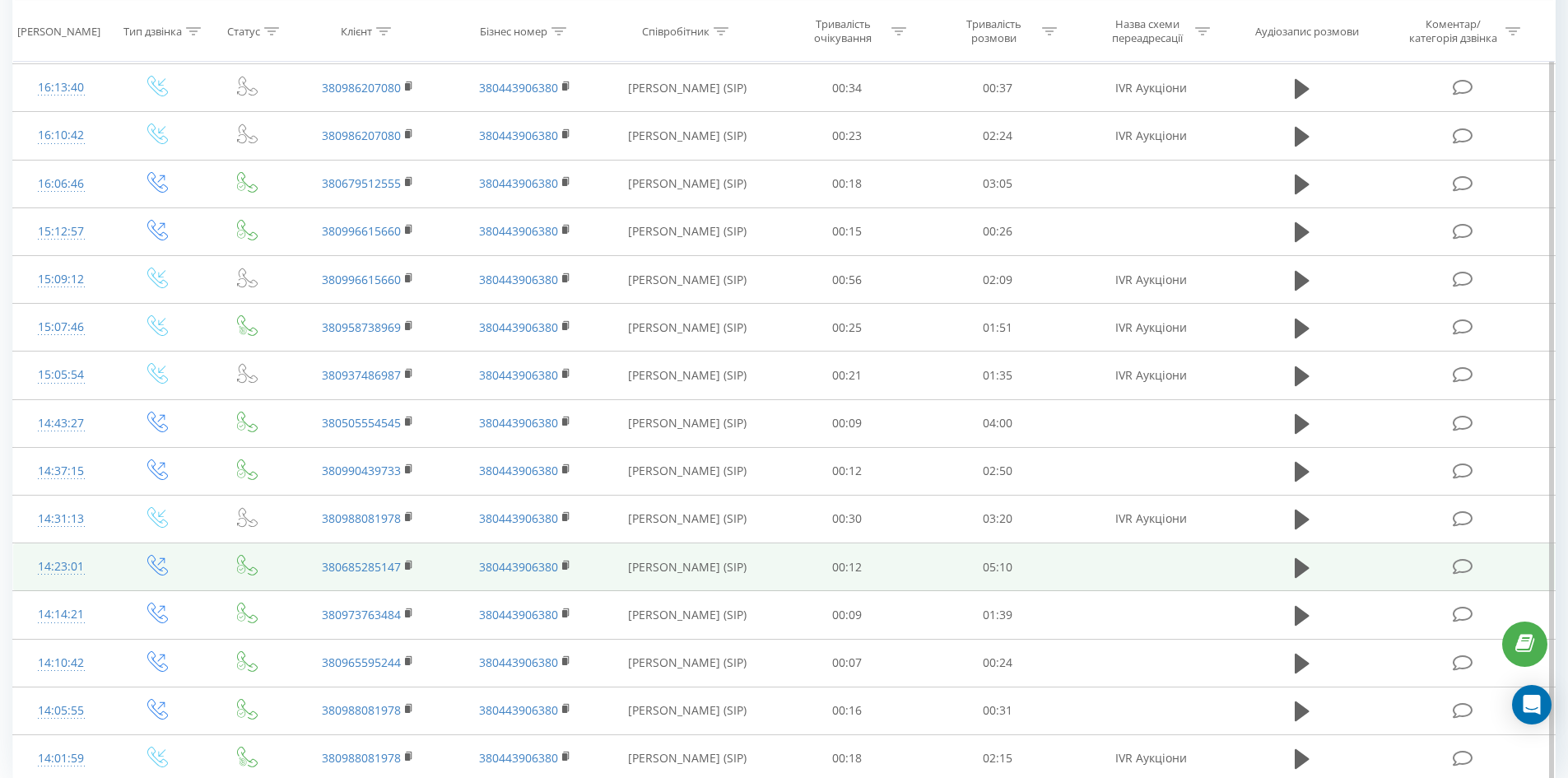
scroll to position [728, 0]
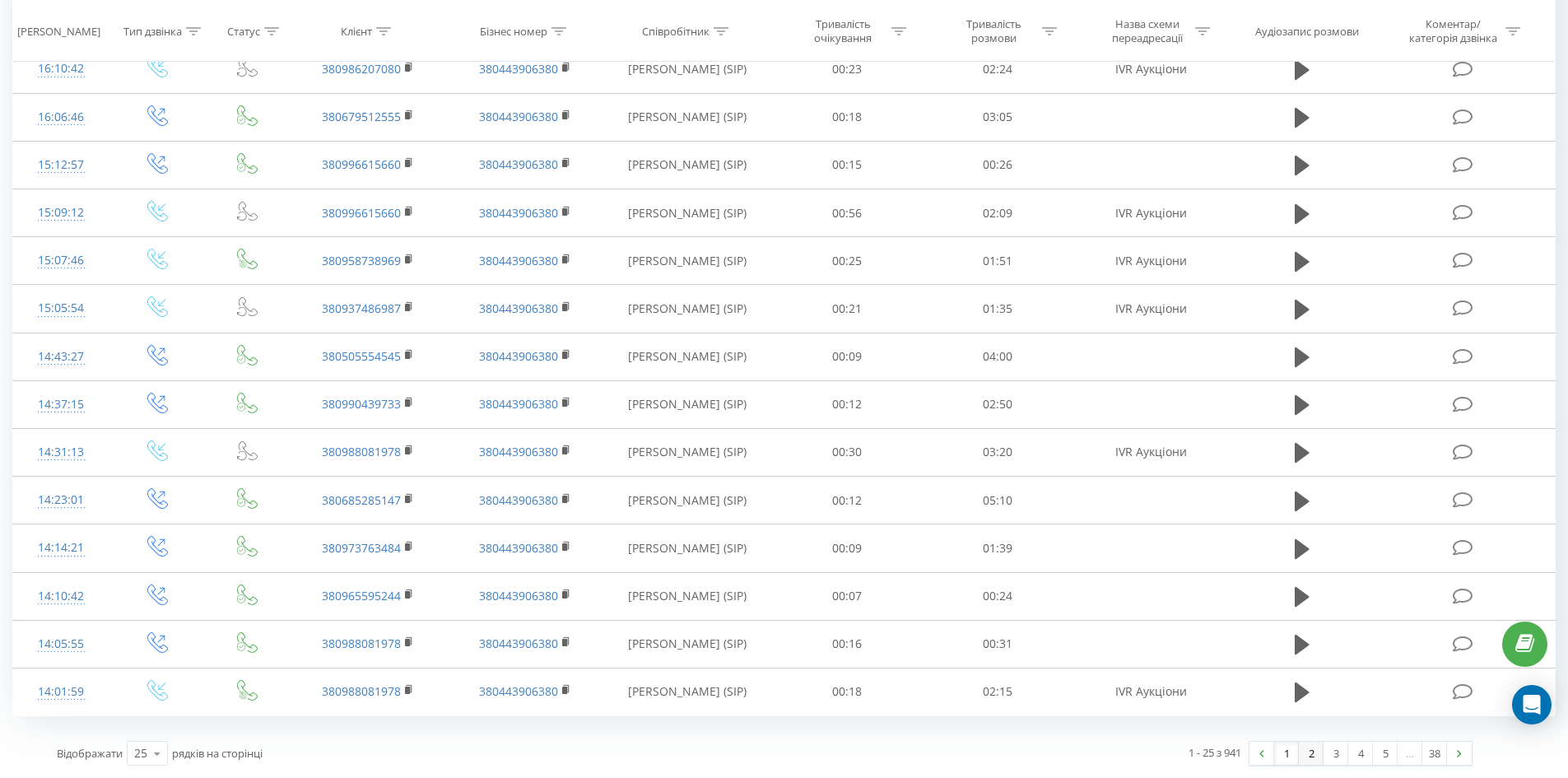
click at [1301, 755] on link "2" at bounding box center [1311, 753] width 25 height 23
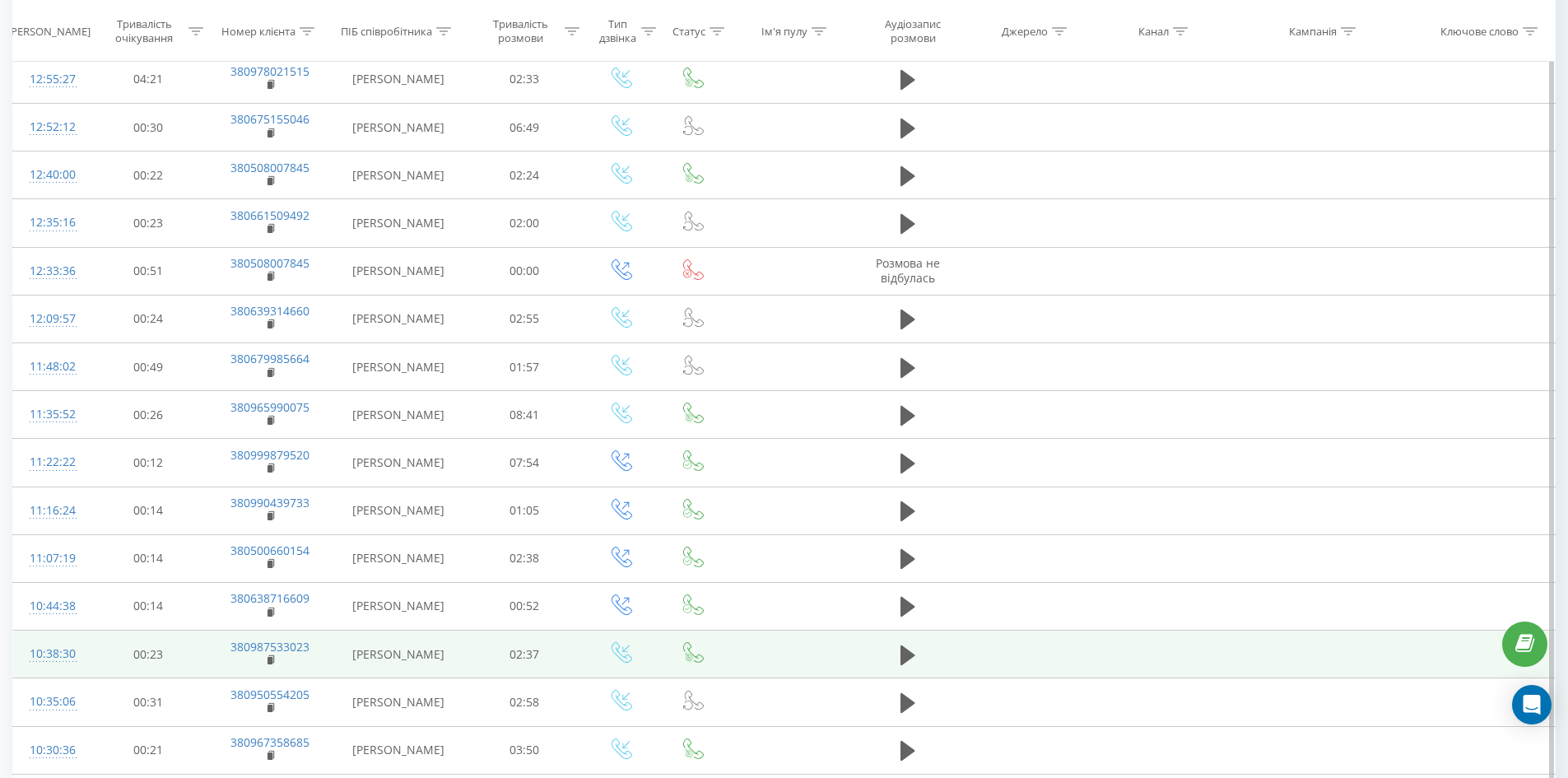
scroll to position [728, 0]
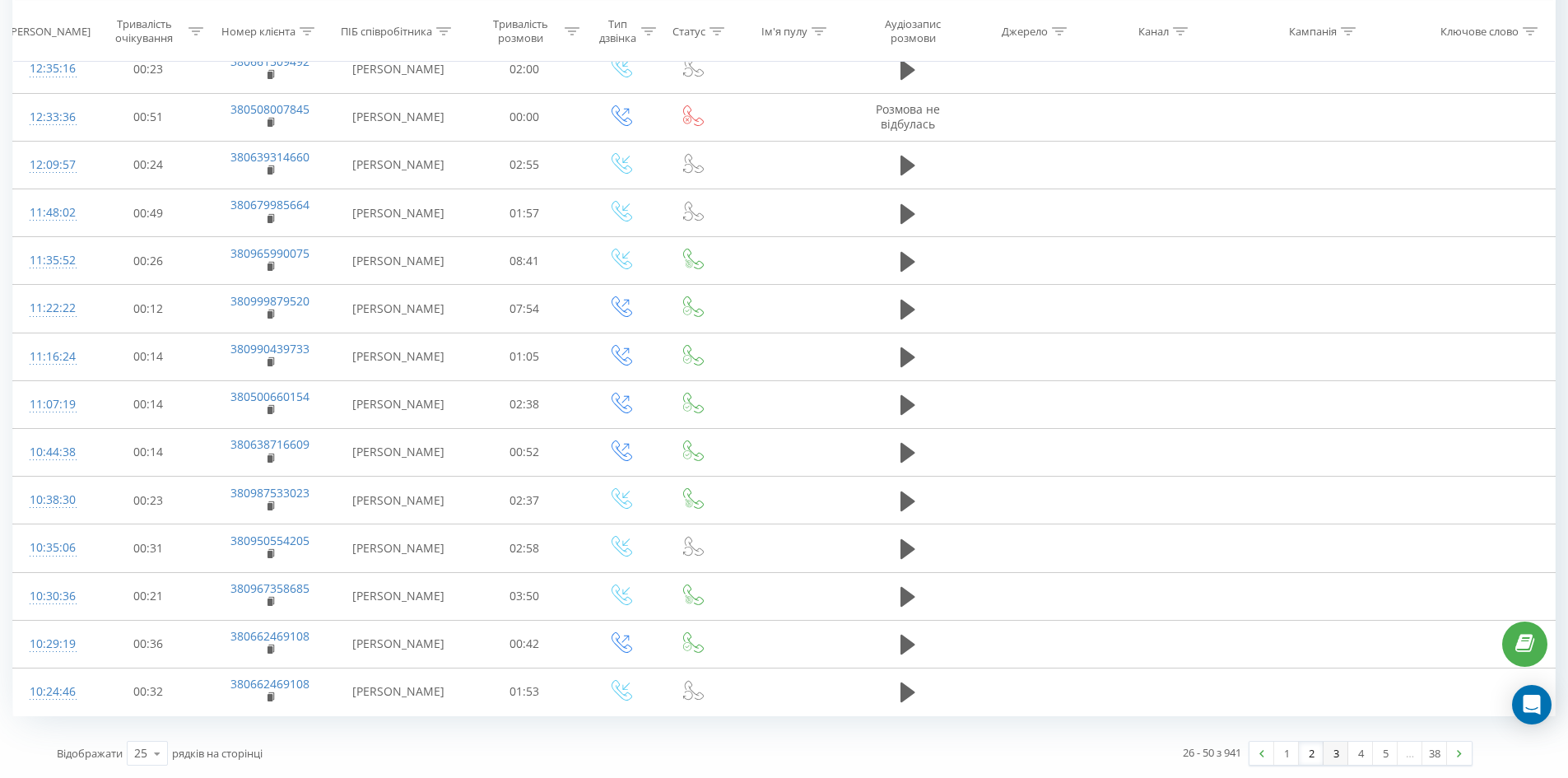
click at [1335, 761] on link "3" at bounding box center [1335, 753] width 25 height 23
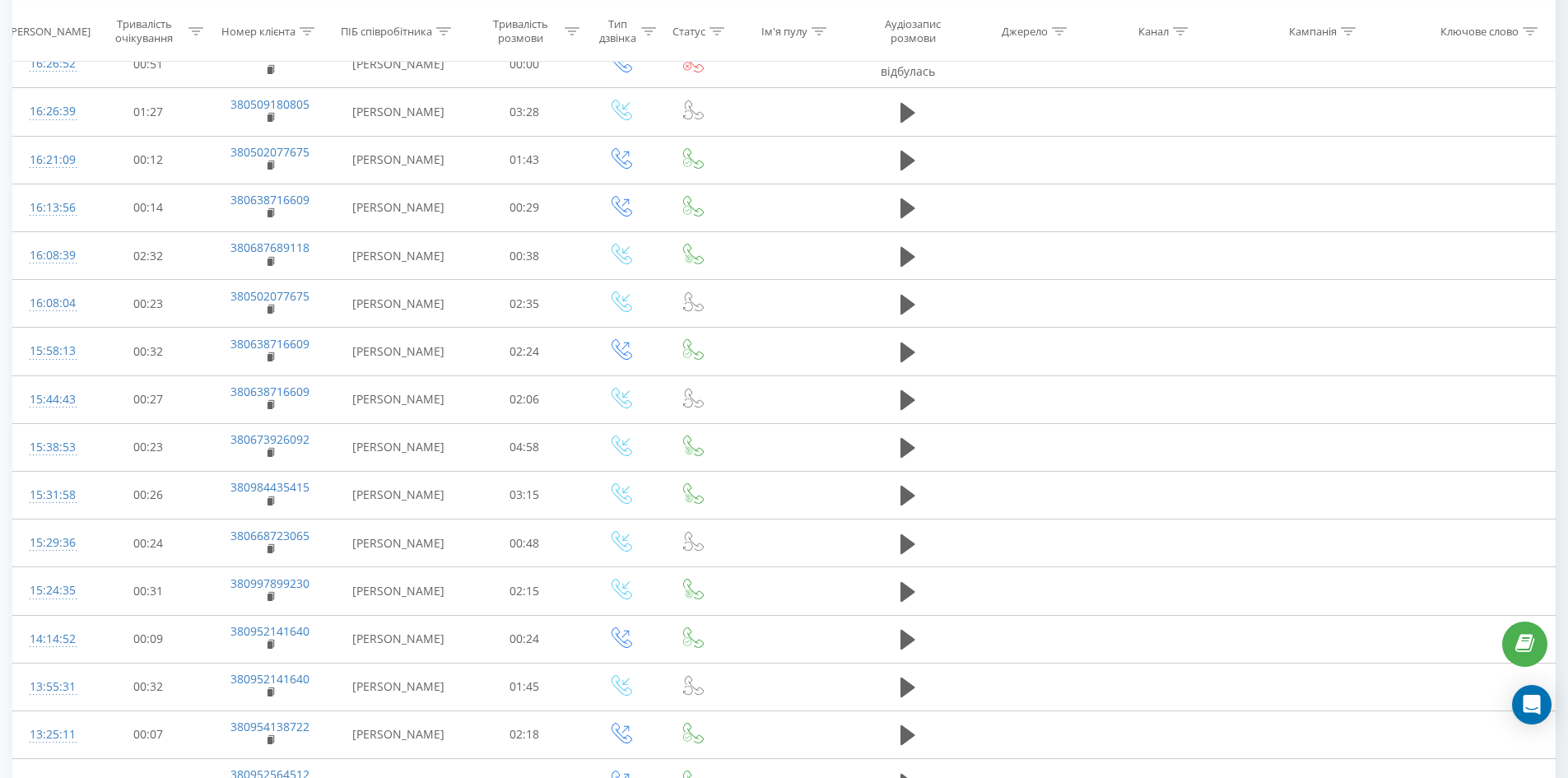
scroll to position [761, 0]
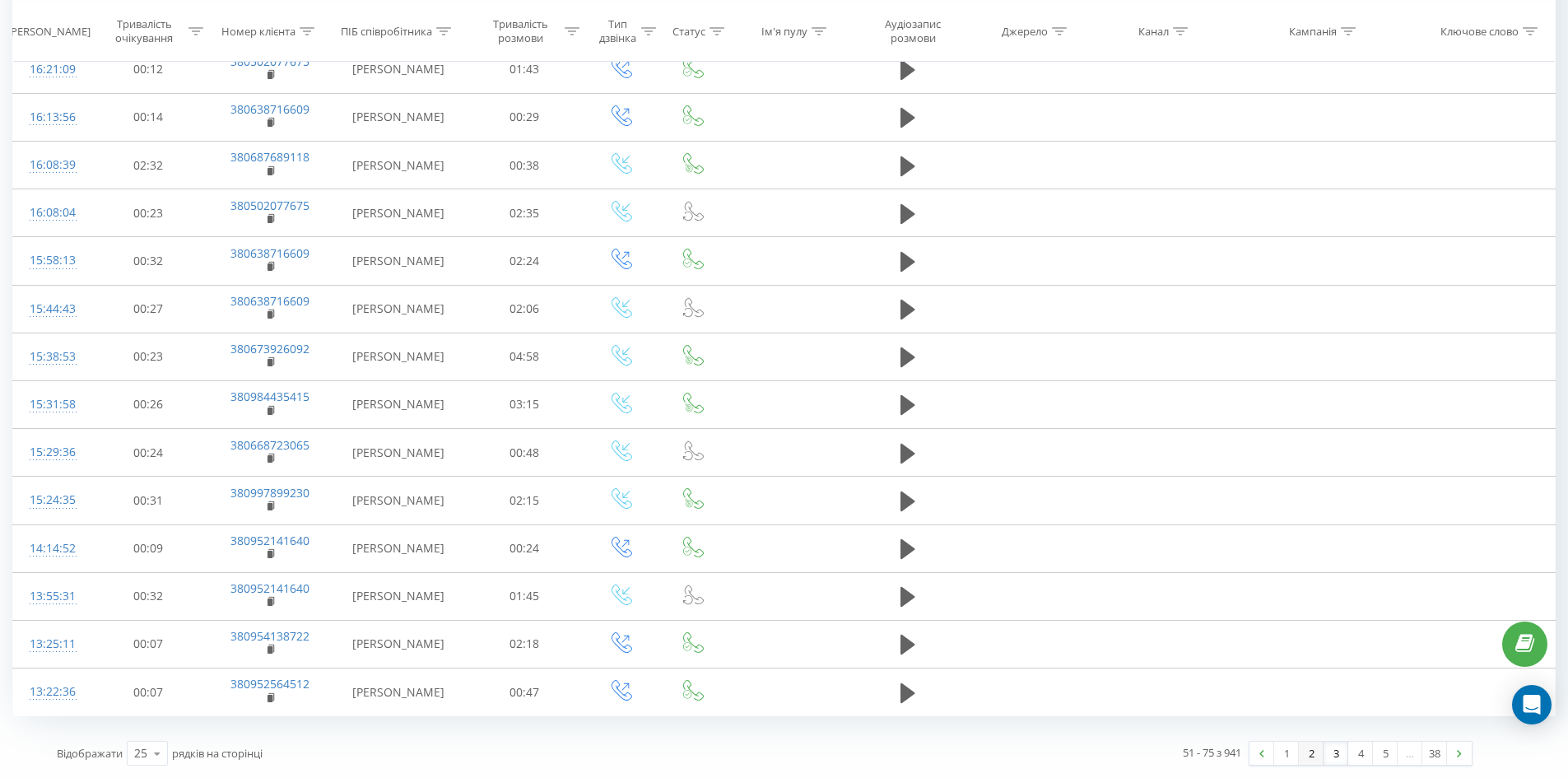
click at [1309, 757] on link "2" at bounding box center [1311, 753] width 25 height 23
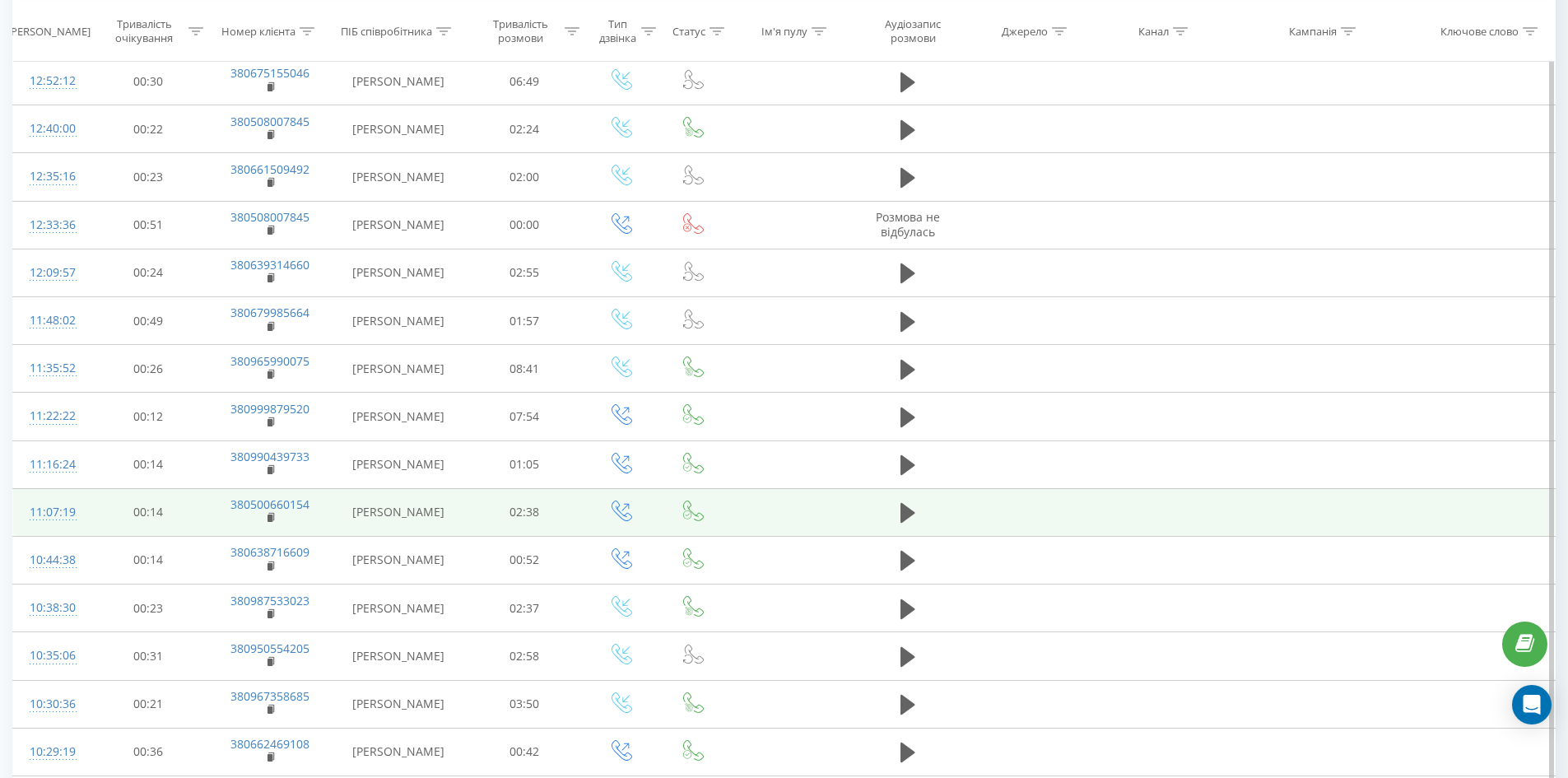
scroll to position [728, 0]
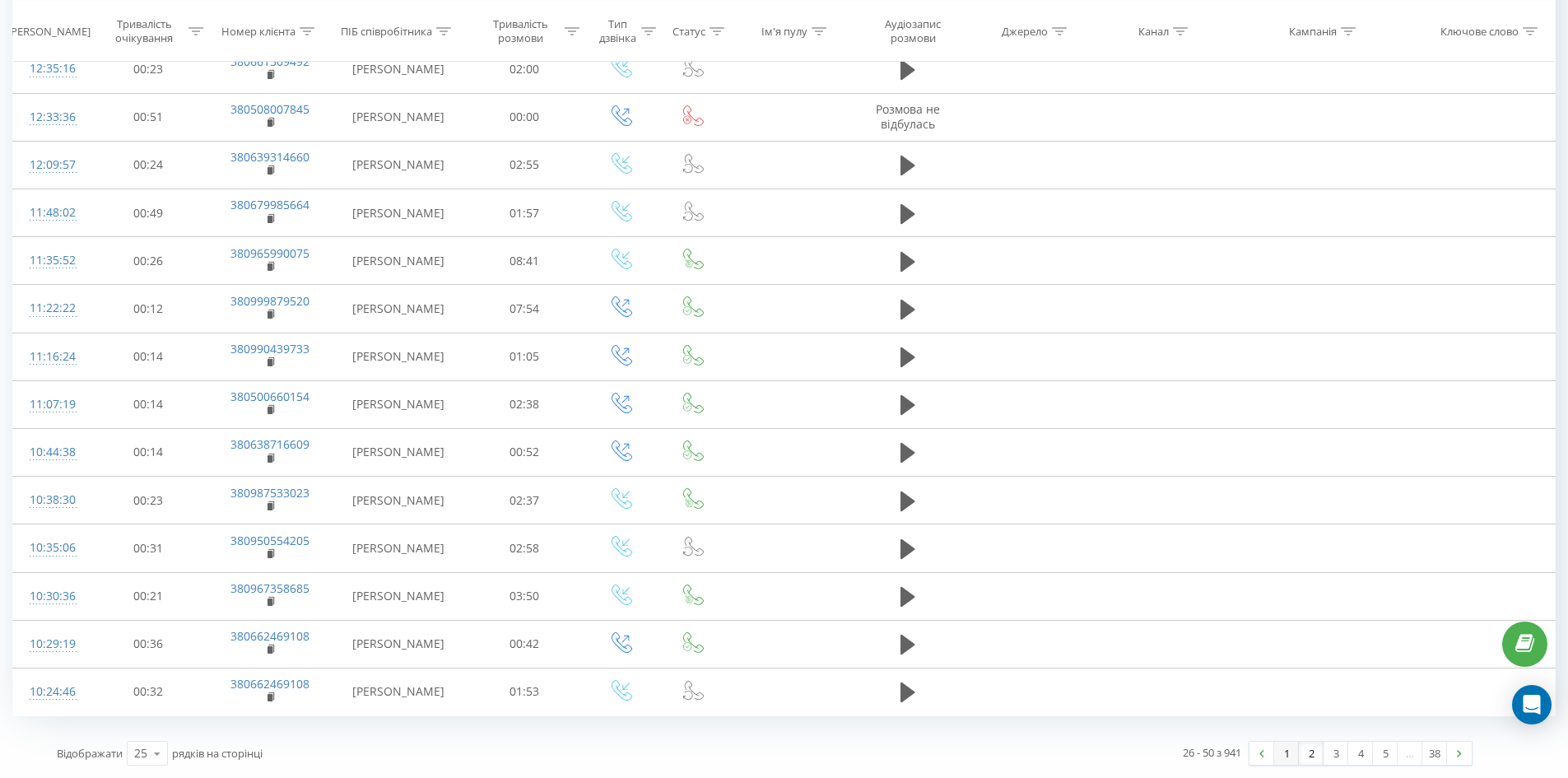
click at [1294, 763] on link "1" at bounding box center [1286, 753] width 25 height 23
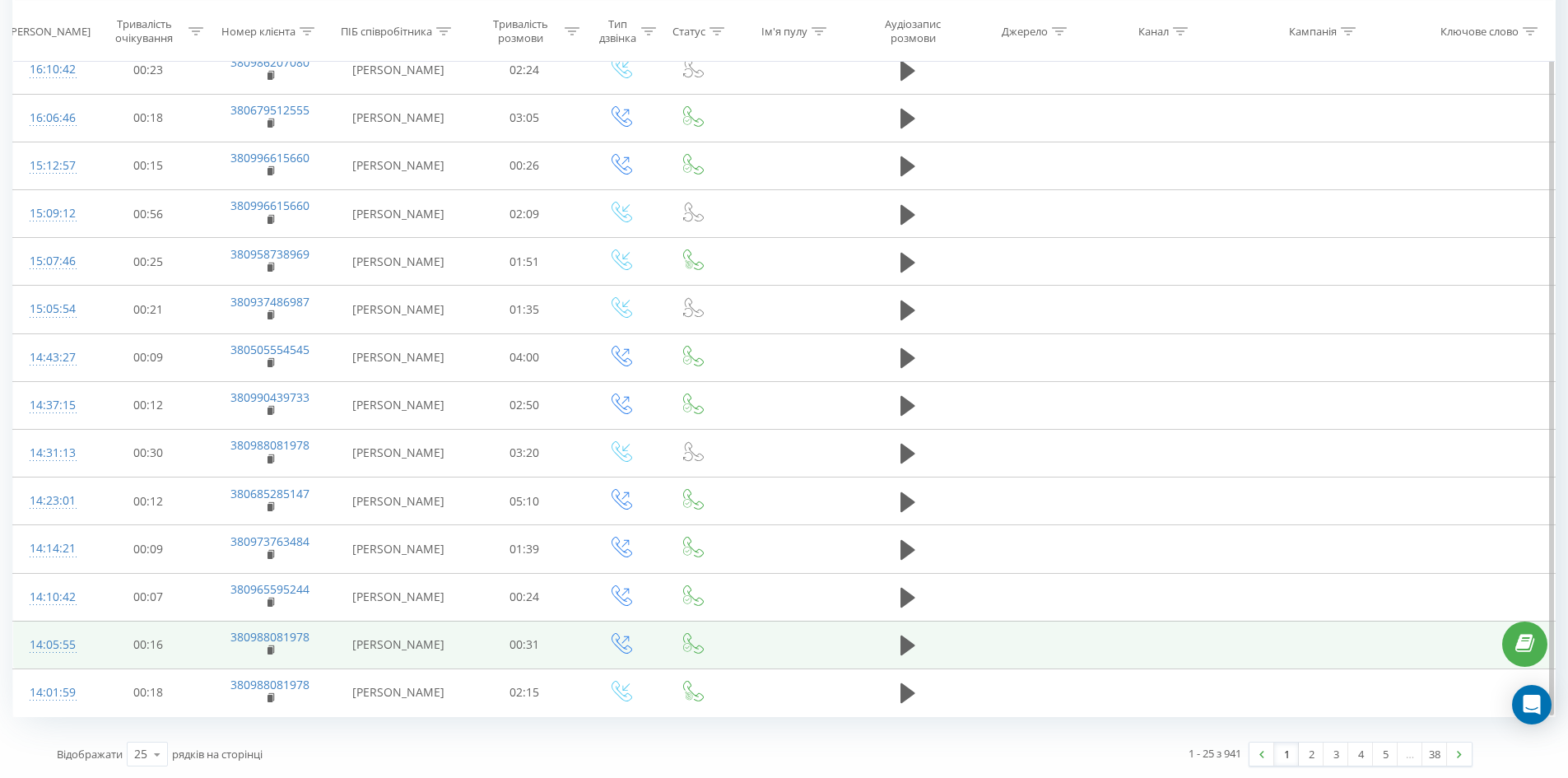
scroll to position [728, 0]
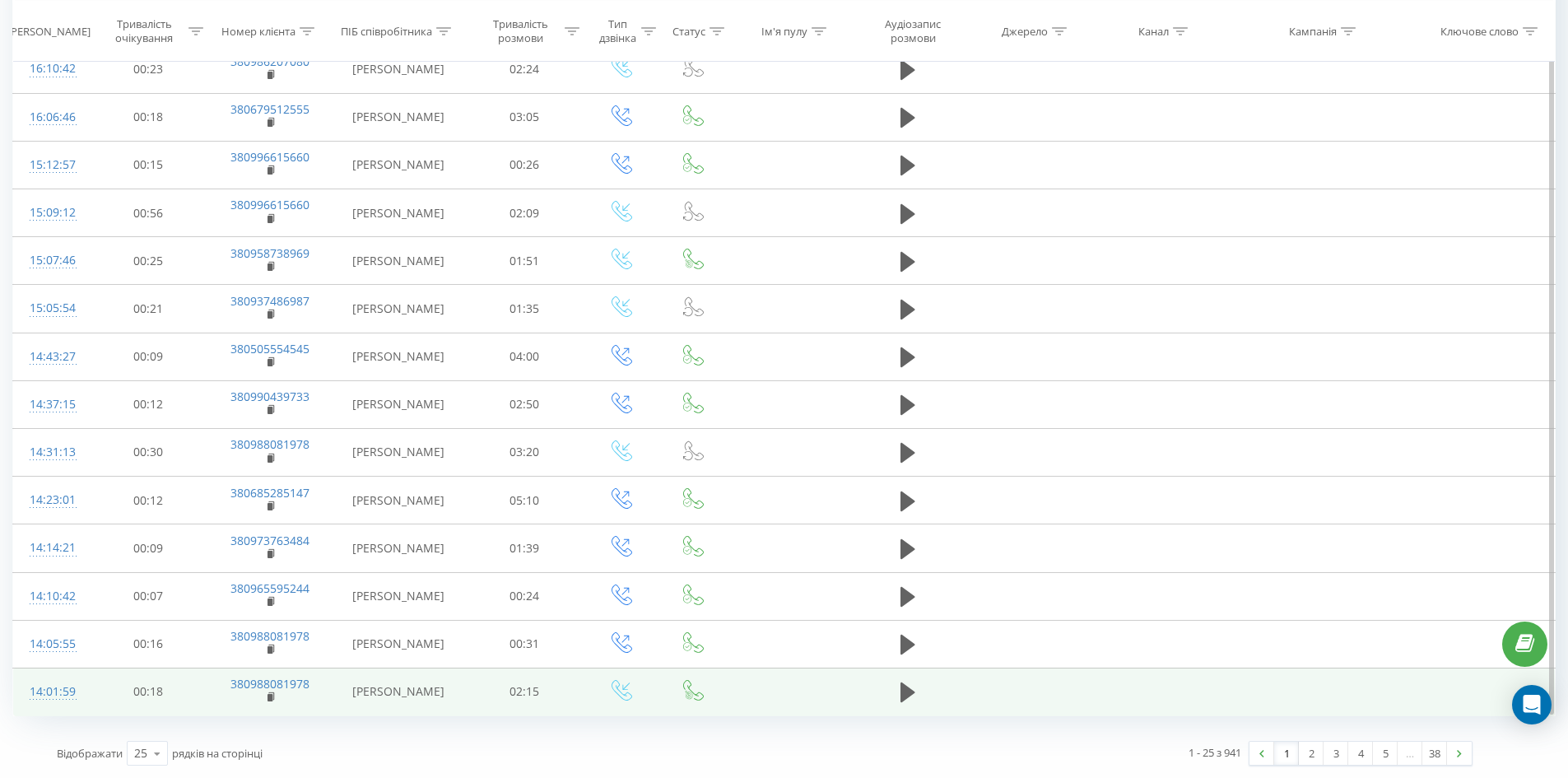
drag, startPoint x: 1306, startPoint y: 752, endPoint x: 1286, endPoint y: 676, distance: 78.6
click at [1286, 676] on div "Всі дзвінки Джерела трафіку Графік Експорт .csv .xls .xlsx [DATE] - [DATE] Коли…" at bounding box center [784, 49] width 1543 height 1455
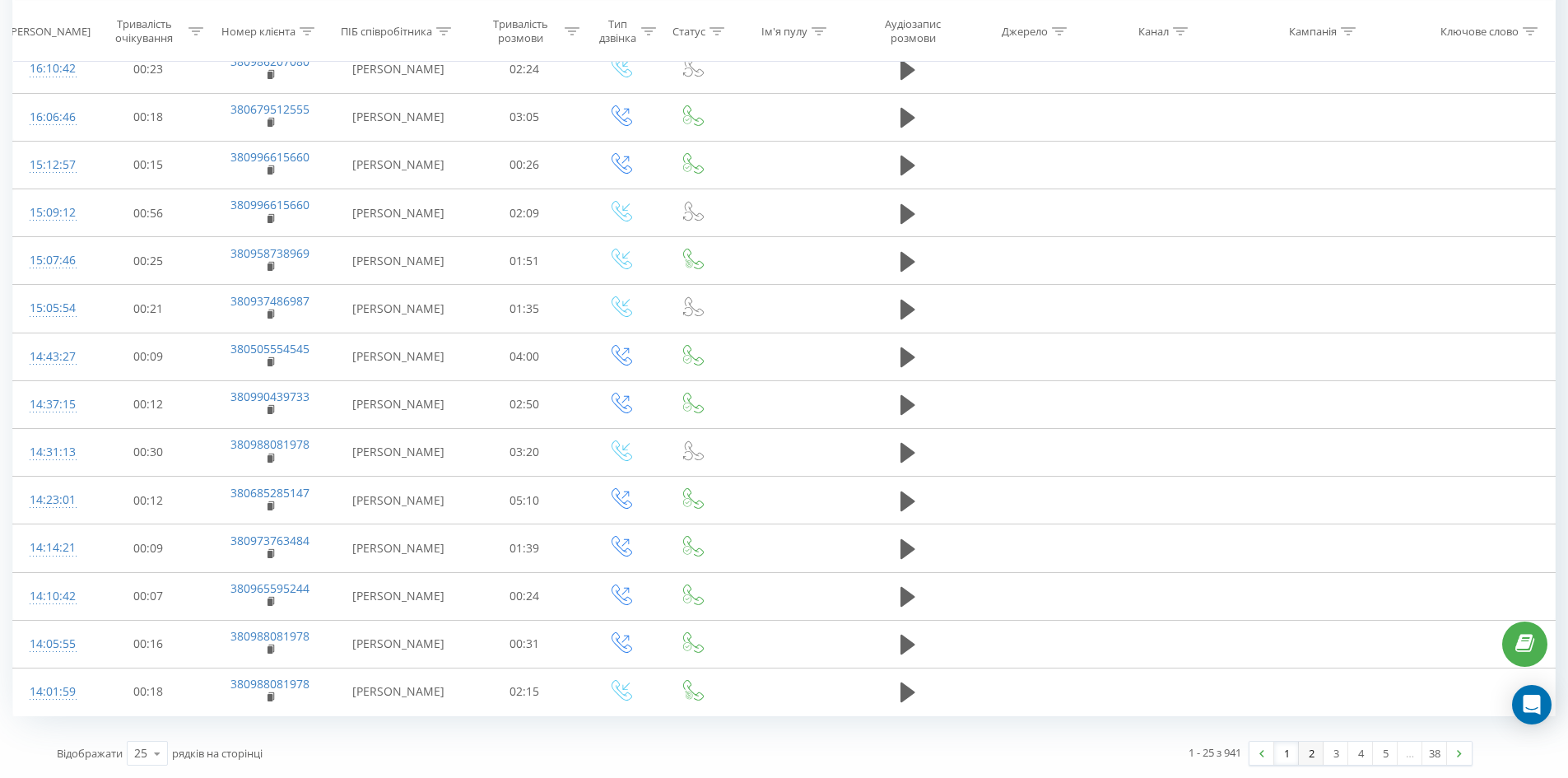
click at [1316, 759] on link "2" at bounding box center [1311, 753] width 25 height 23
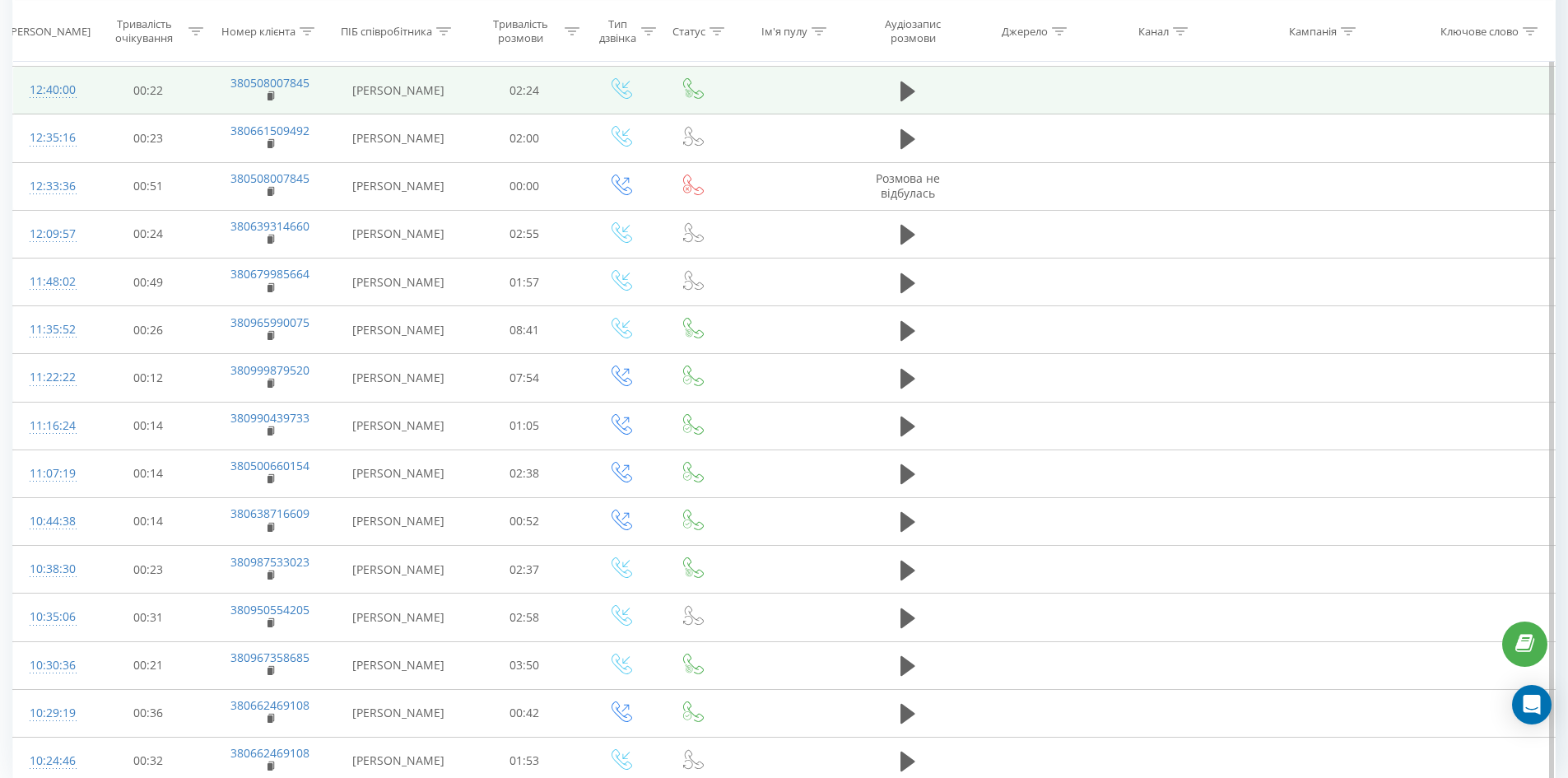
scroll to position [728, 0]
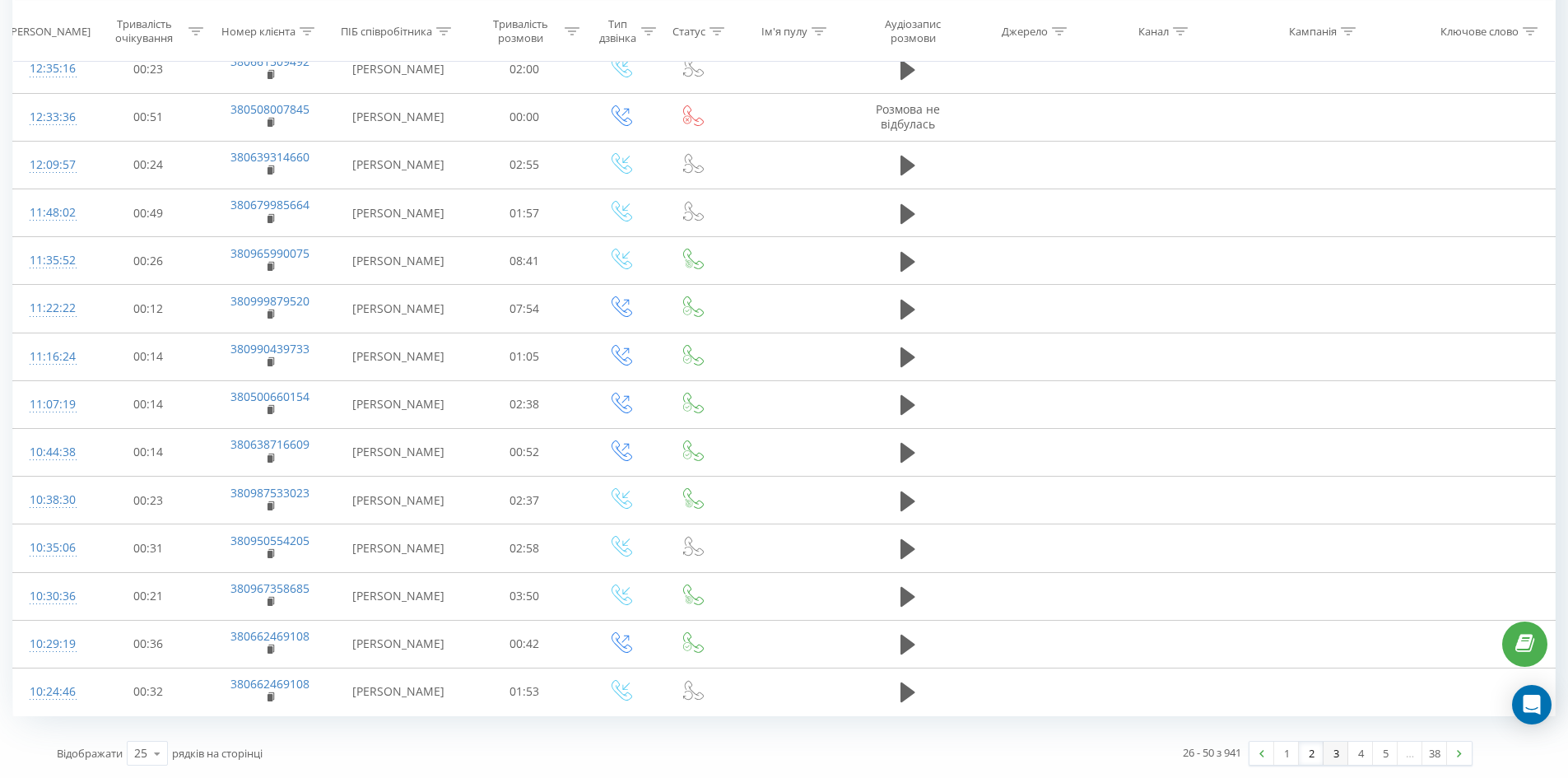
click at [1328, 748] on link "3" at bounding box center [1335, 753] width 25 height 23
